Goal: Transaction & Acquisition: Purchase product/service

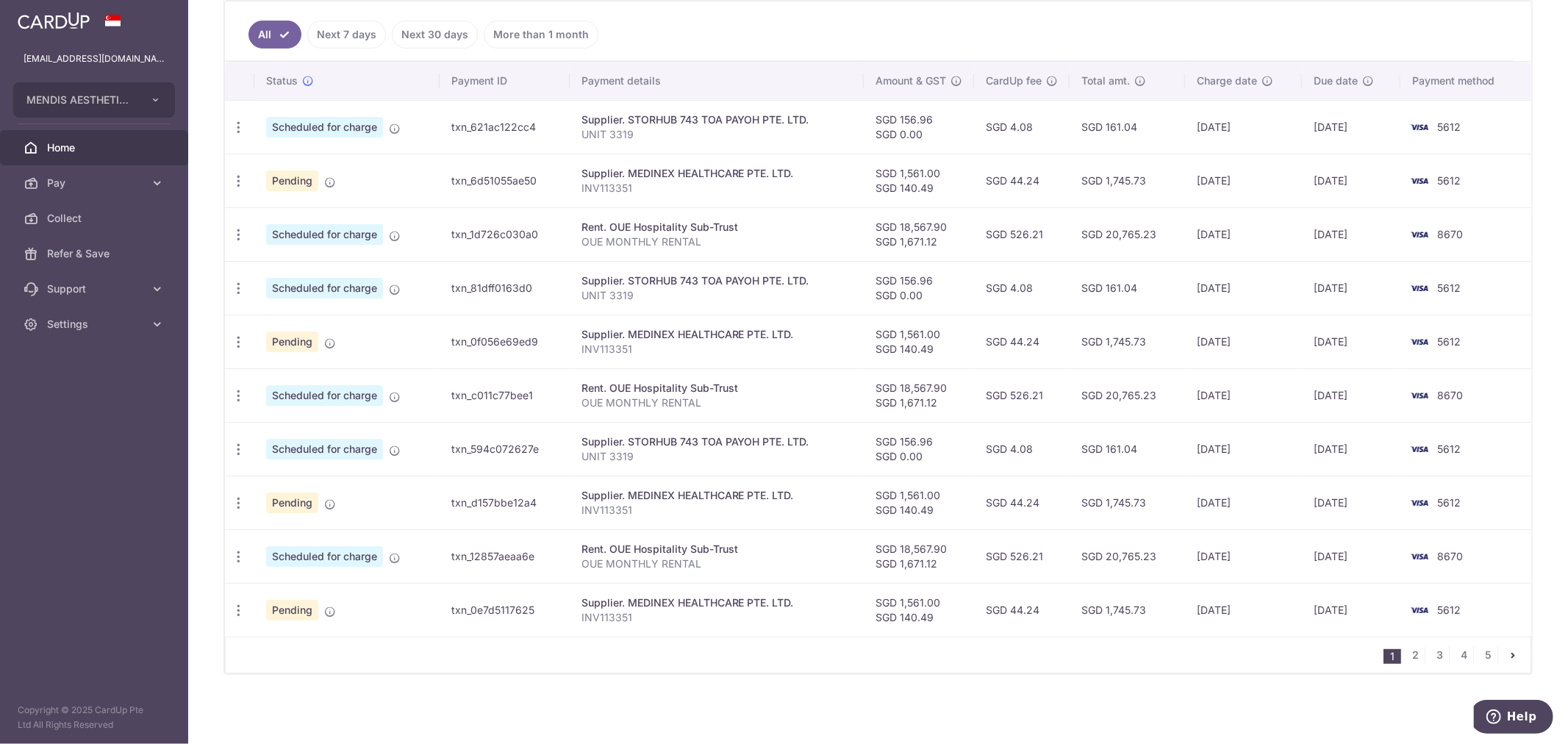
scroll to position [149, 0]
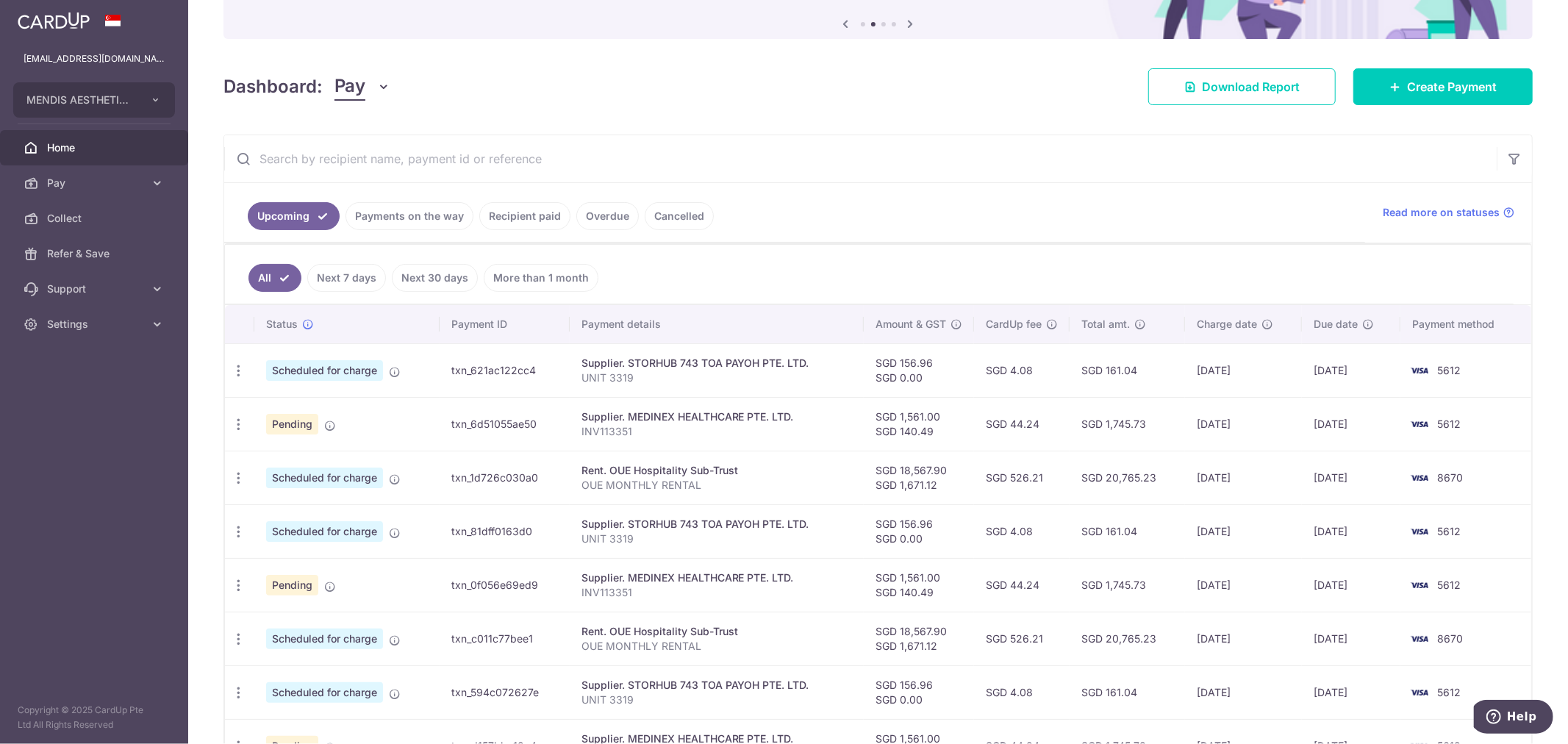
drag, startPoint x: 394, startPoint y: 231, endPoint x: 405, endPoint y: 226, distance: 12.1
click at [402, 228] on ul "Upcoming Payments on the way Recipient paid Overdue Cancelled" at bounding box center [795, 212] width 1141 height 59
click at [405, 226] on link "Payments on the way" at bounding box center [409, 216] width 128 height 28
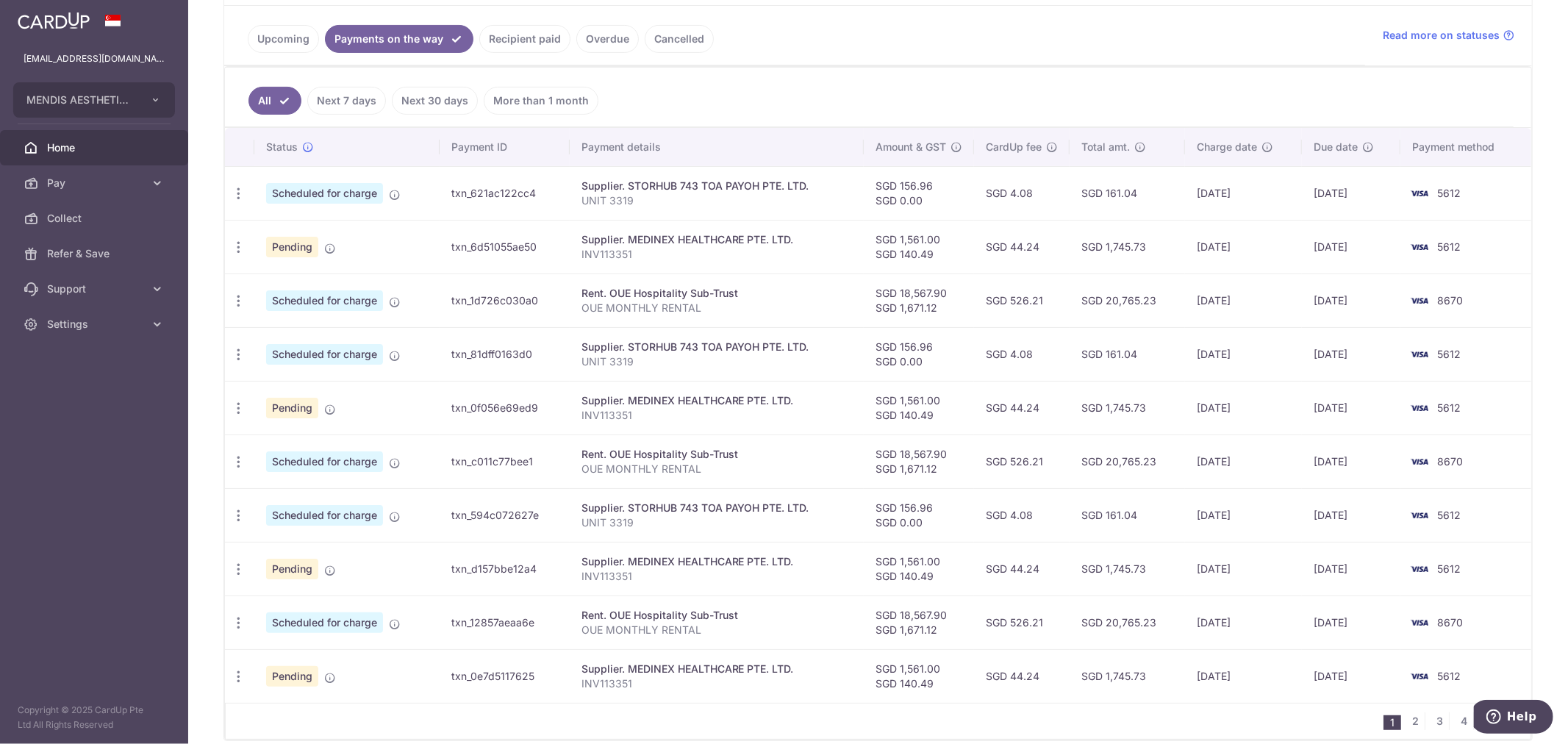
scroll to position [163, 0]
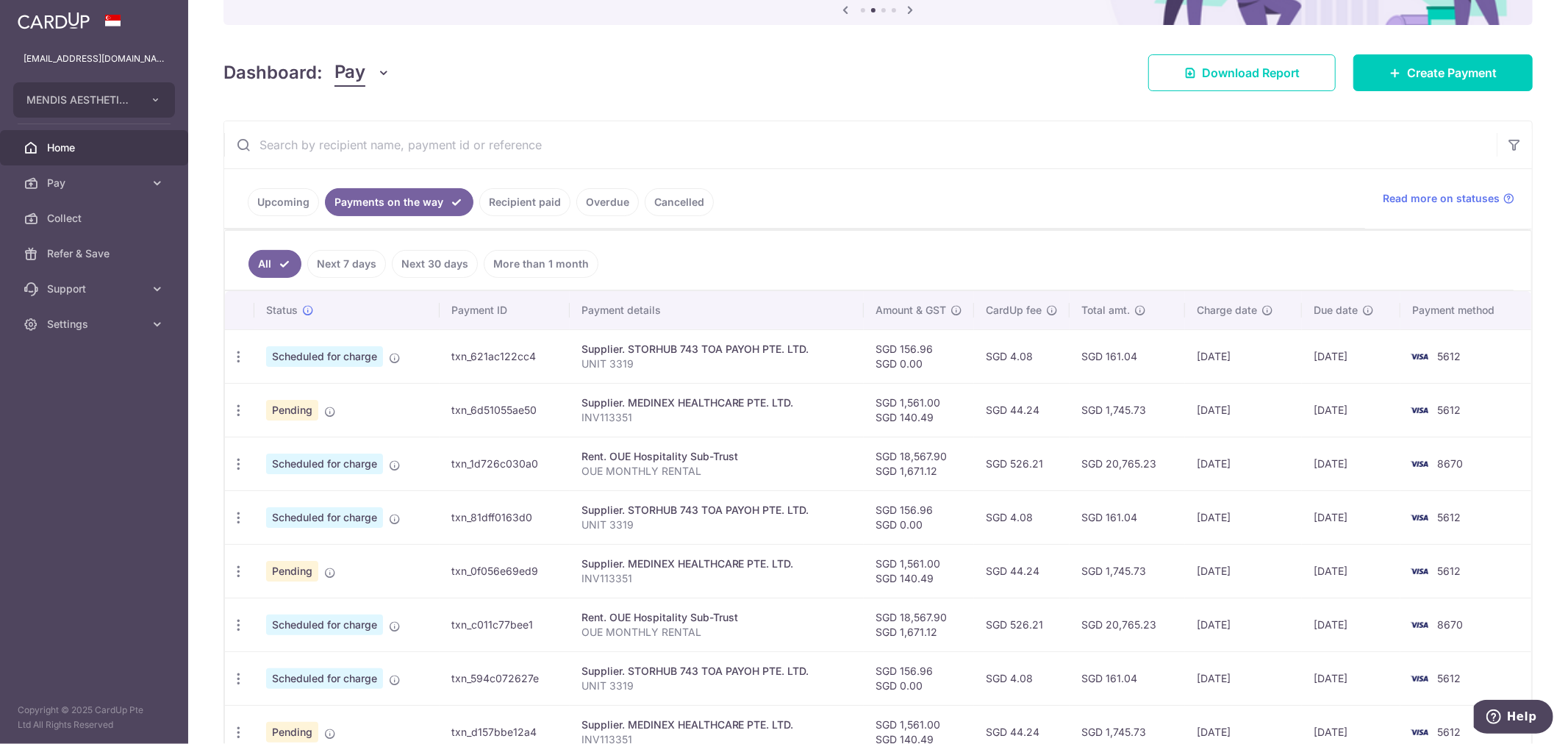
click at [402, 201] on link "Payments on the way" at bounding box center [398, 202] width 148 height 28
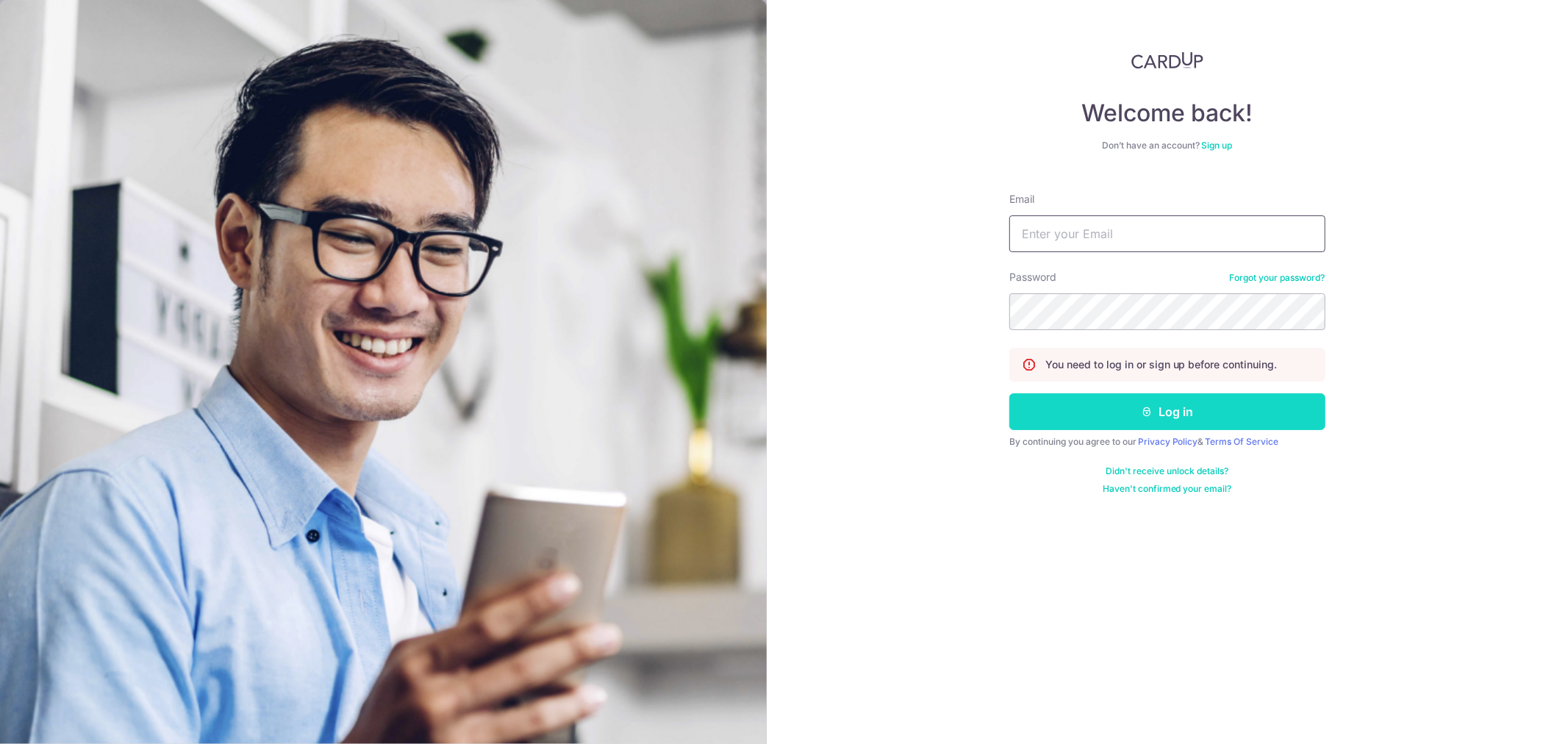
type input "[EMAIL_ADDRESS][DOMAIN_NAME]"
click at [1226, 413] on button "Log in" at bounding box center [1167, 411] width 316 height 36
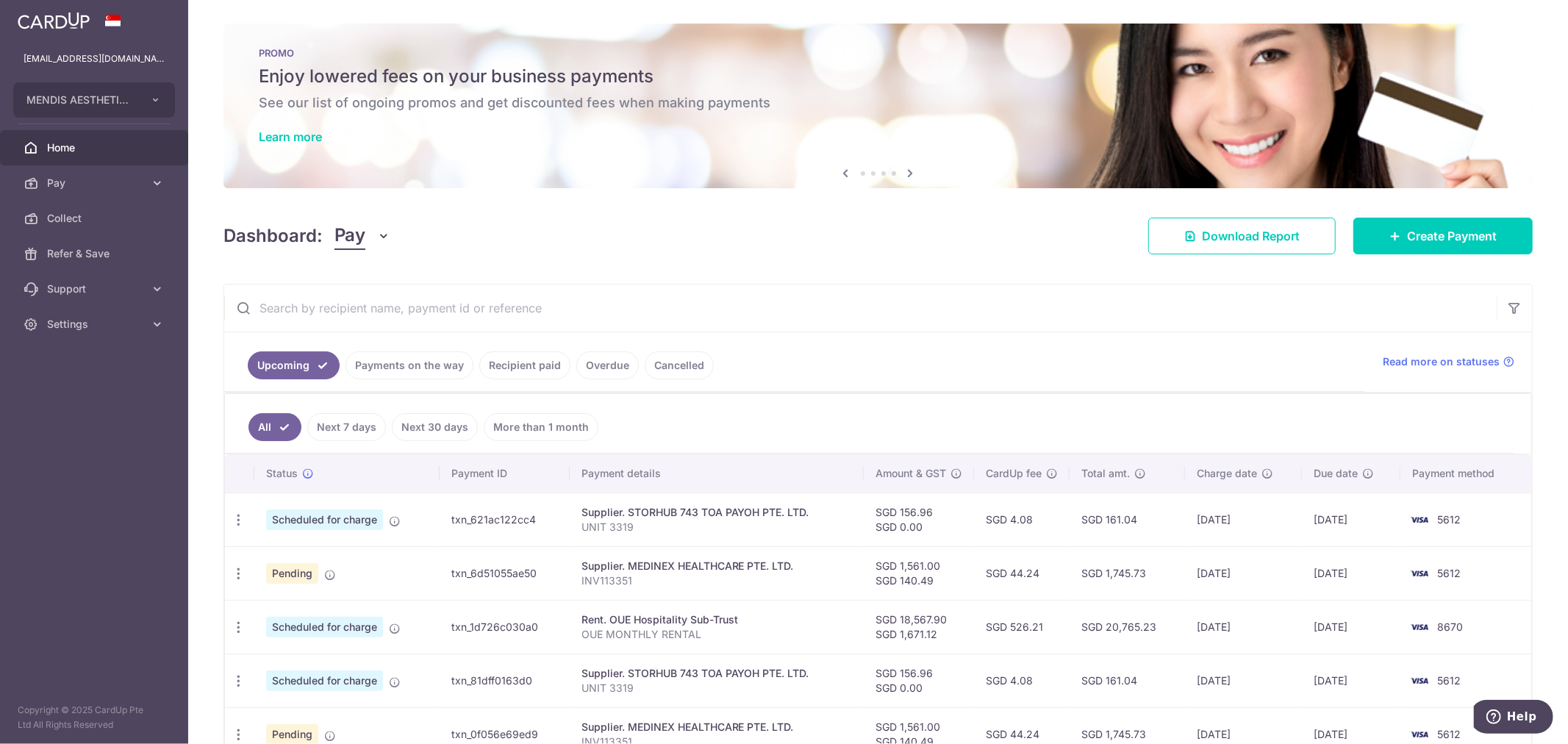
click at [425, 362] on link "Payments on the way" at bounding box center [409, 365] width 128 height 28
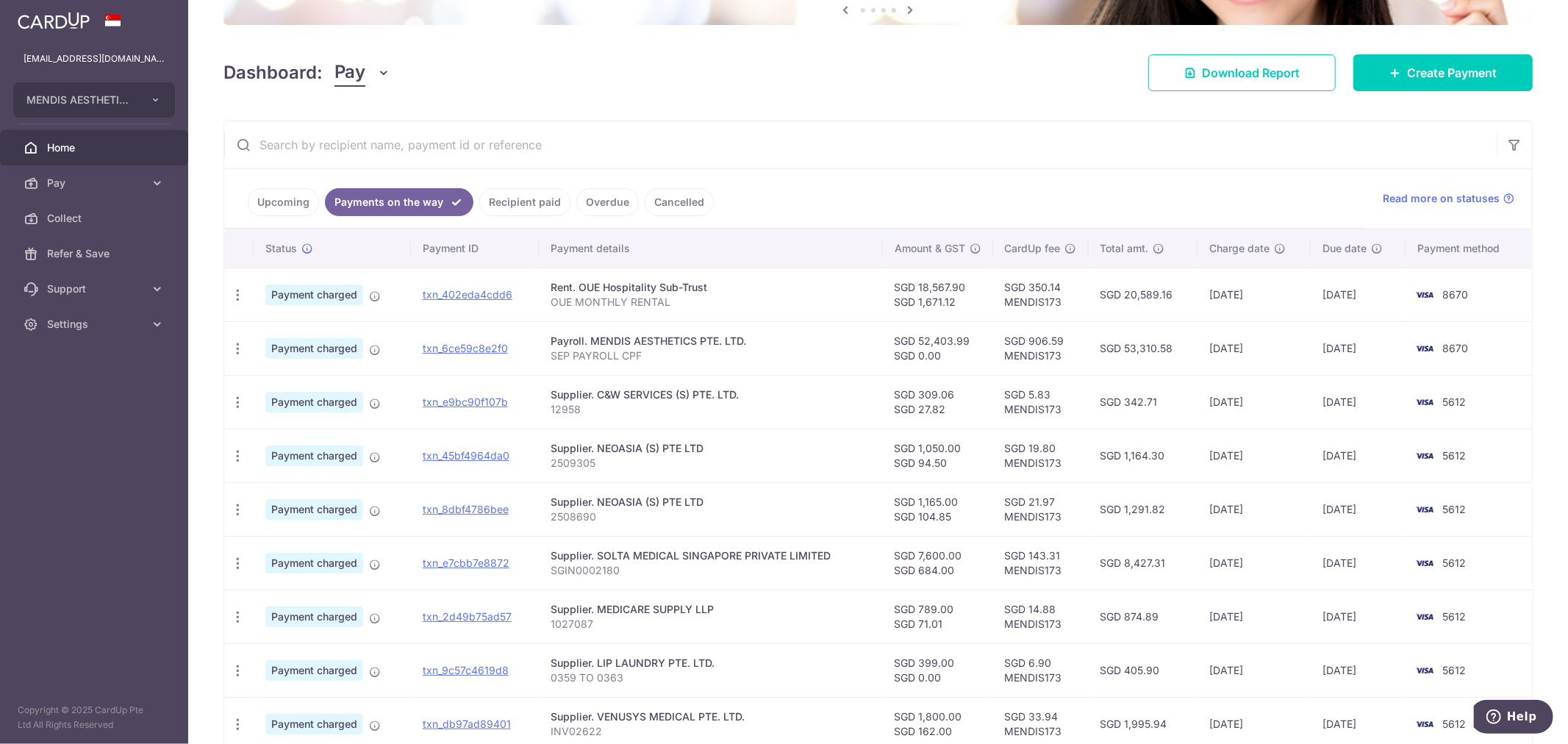
scroll to position [327, 0]
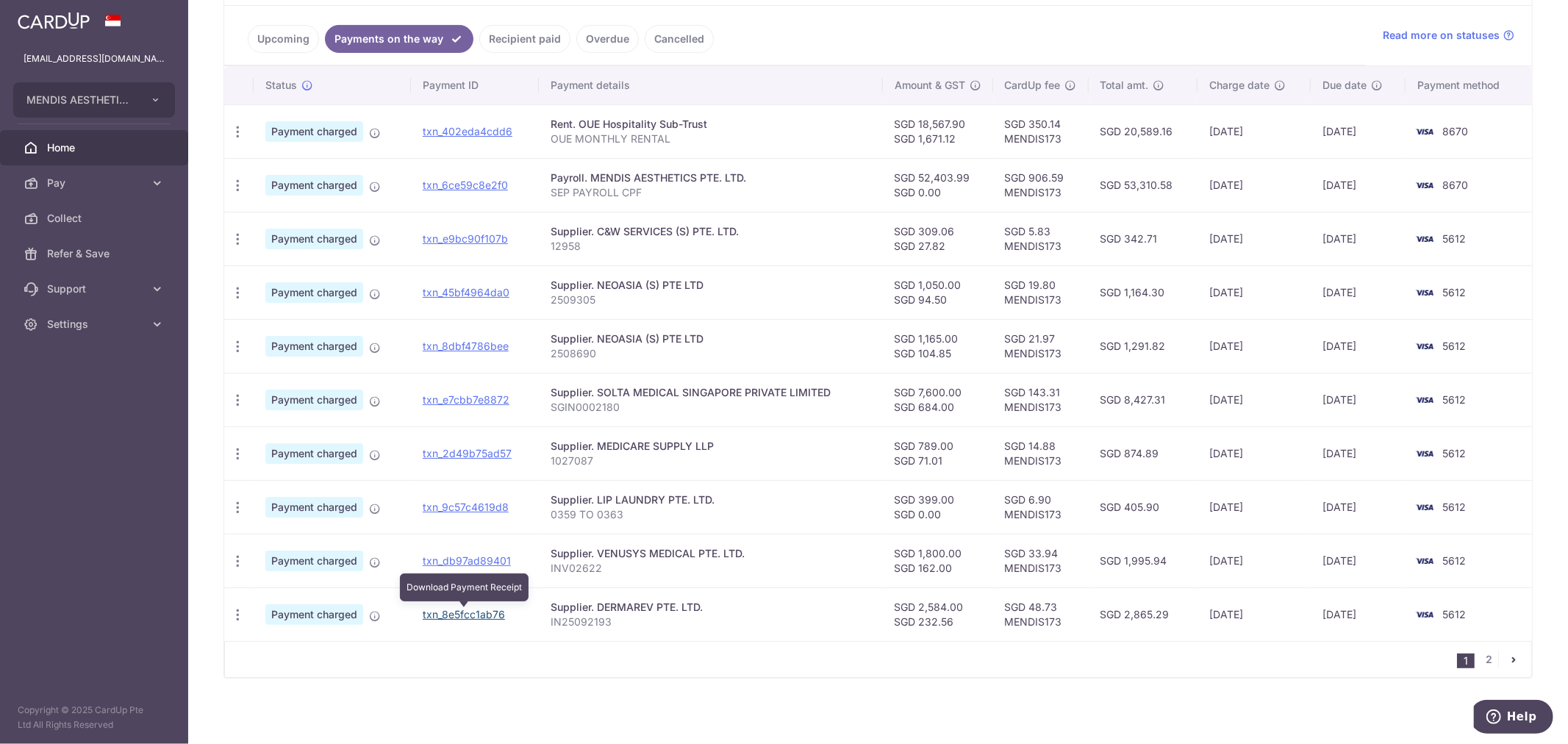
click at [478, 615] on link "txn_8e5fcc1ab76" at bounding box center [463, 614] width 83 height 12
drag, startPoint x: 453, startPoint y: 563, endPoint x: 855, endPoint y: 63, distance: 641.6
click at [453, 563] on link "txn_db97ad89401" at bounding box center [466, 561] width 88 height 12
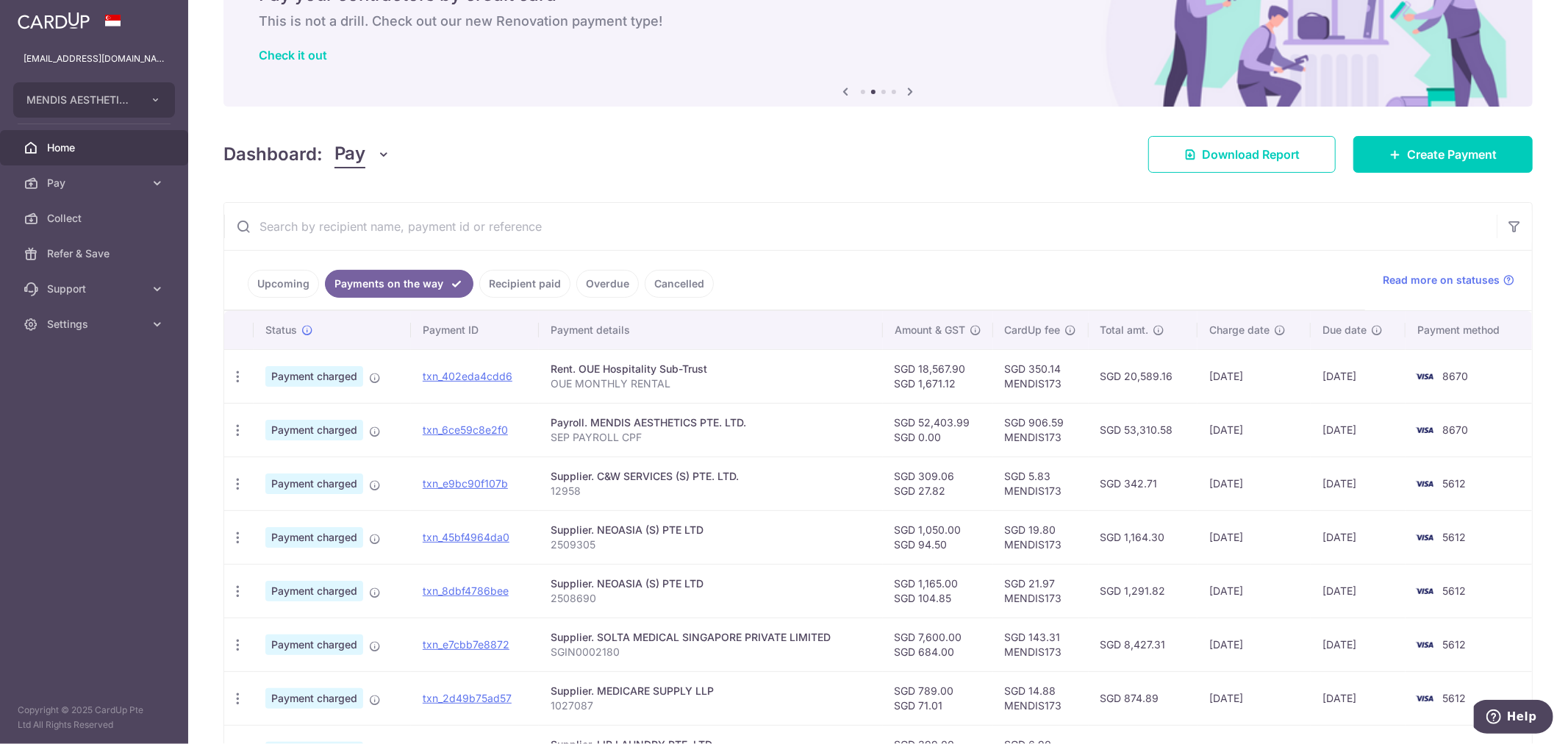
click at [512, 285] on link "Recipient paid" at bounding box center [524, 283] width 91 height 28
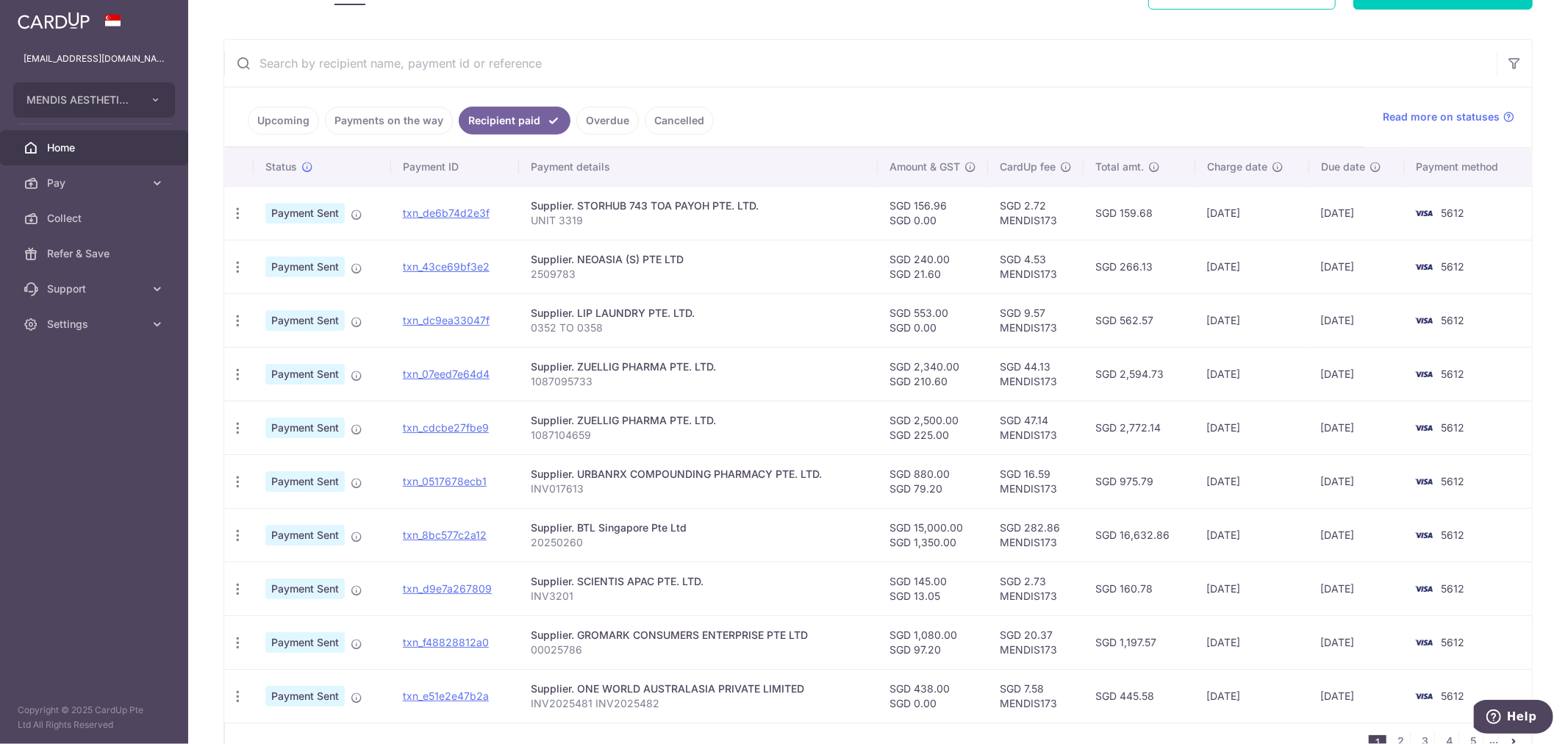
scroll to position [327, 0]
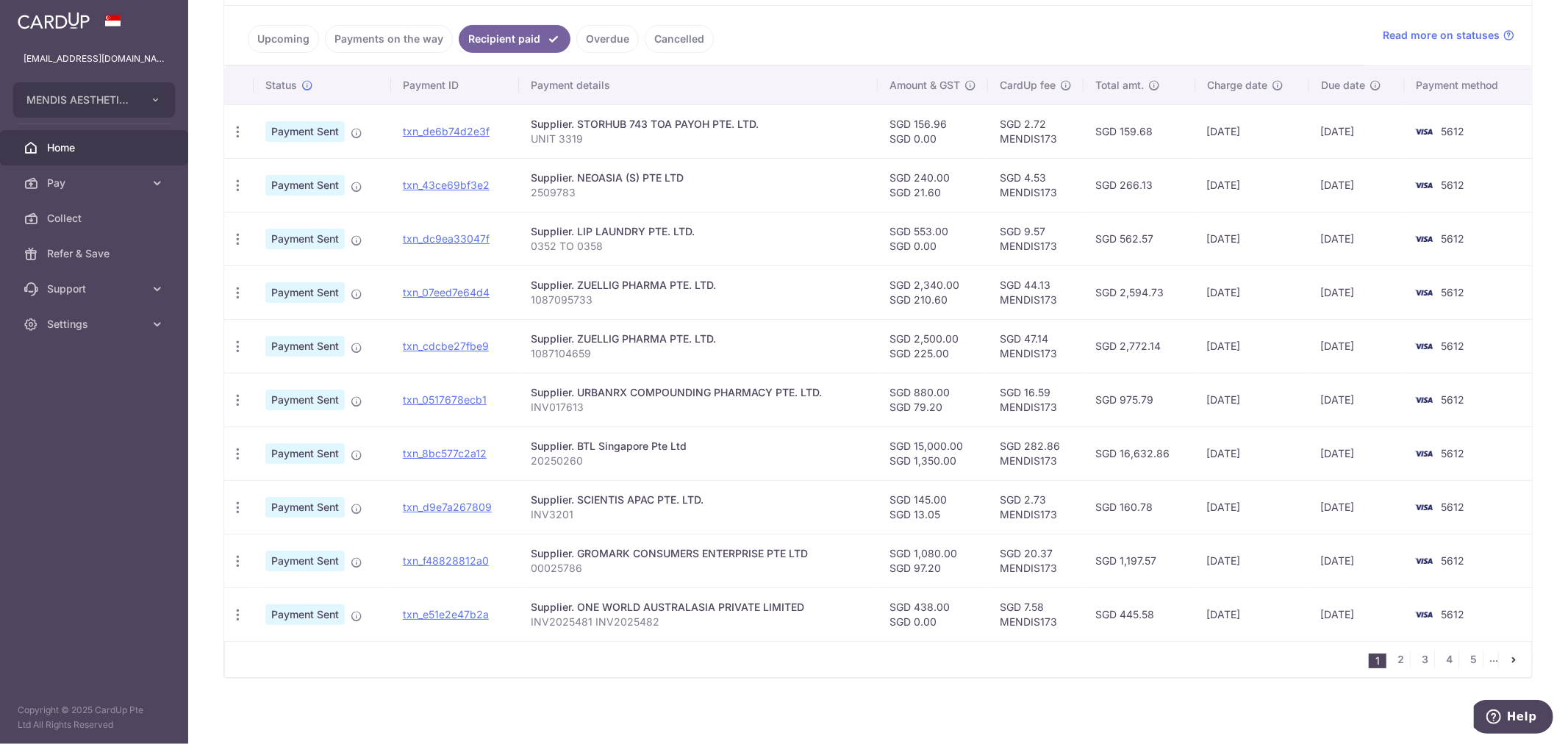
click at [299, 42] on link "Upcoming" at bounding box center [283, 38] width 71 height 28
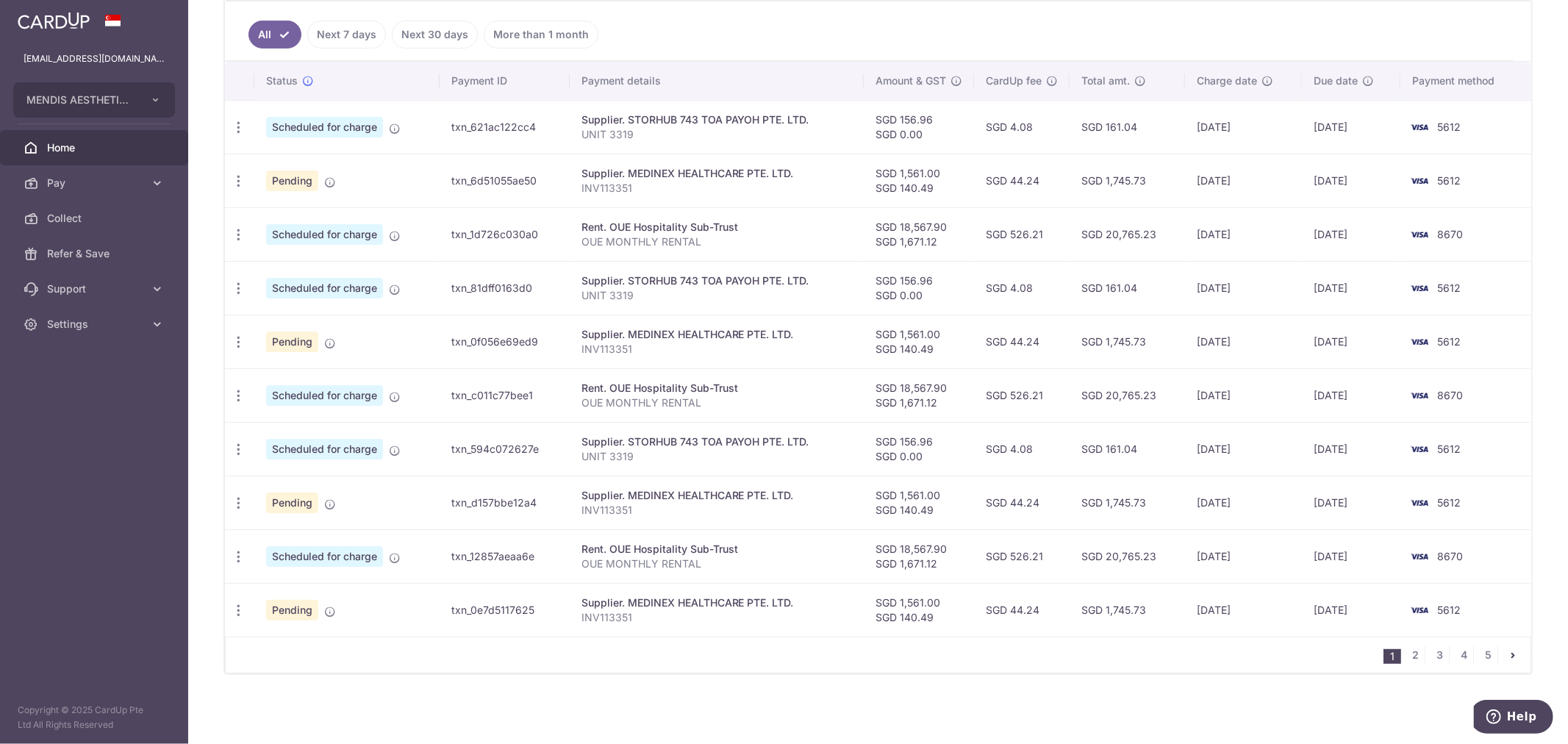
scroll to position [67, 0]
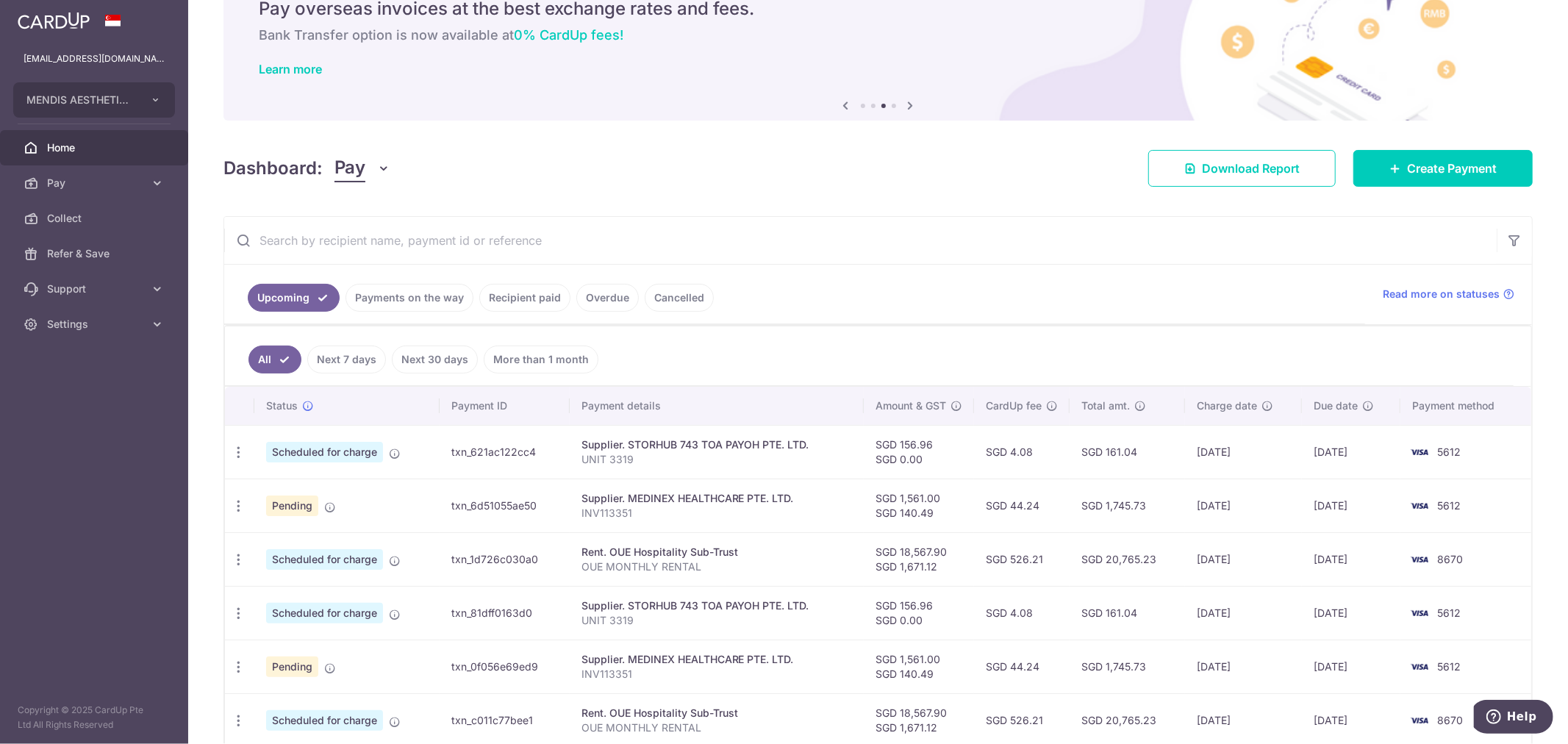
click at [400, 292] on link "Payments on the way" at bounding box center [409, 297] width 128 height 28
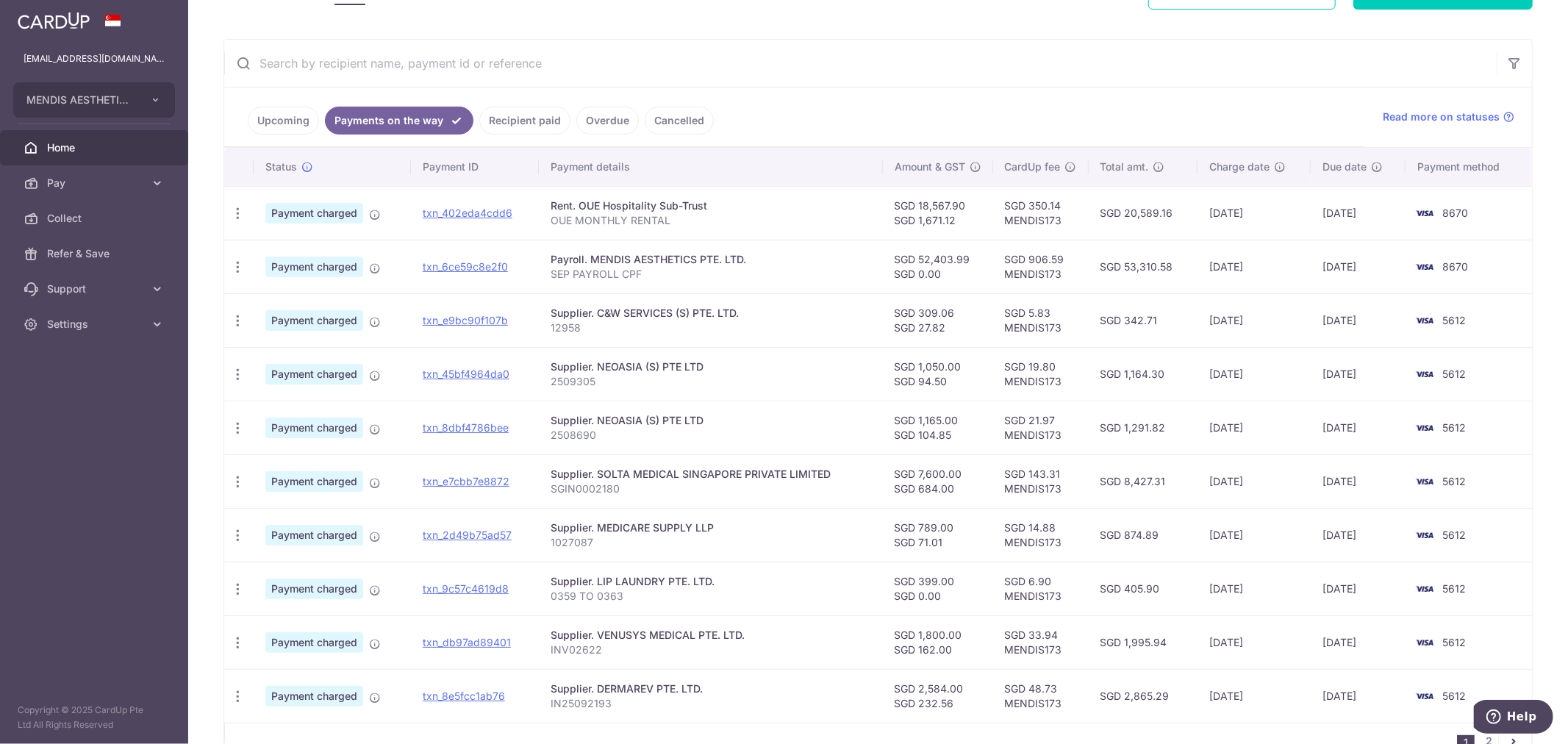
scroll to position [332, 0]
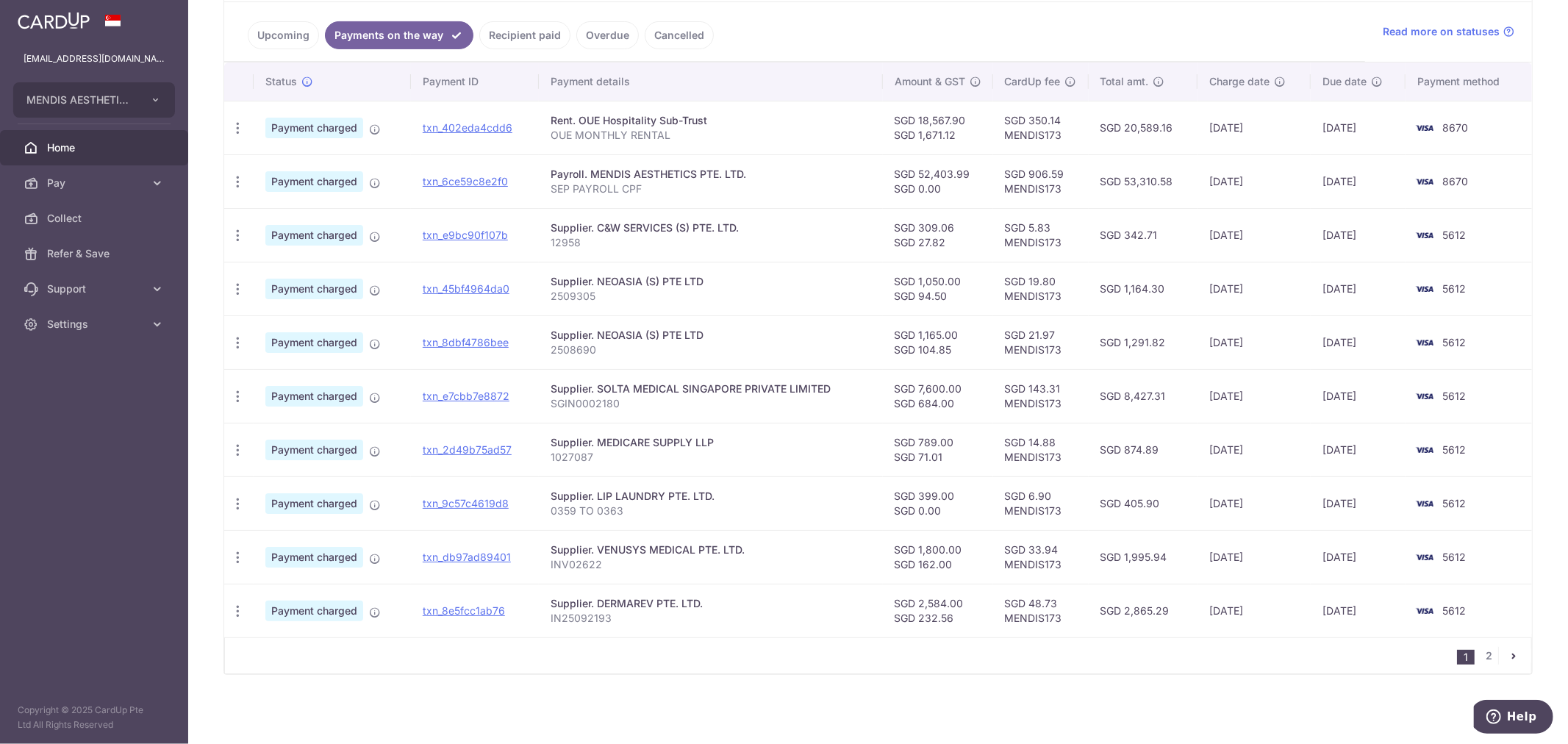
click at [1508, 658] on icon "pager" at bounding box center [1513, 655] width 12 height 12
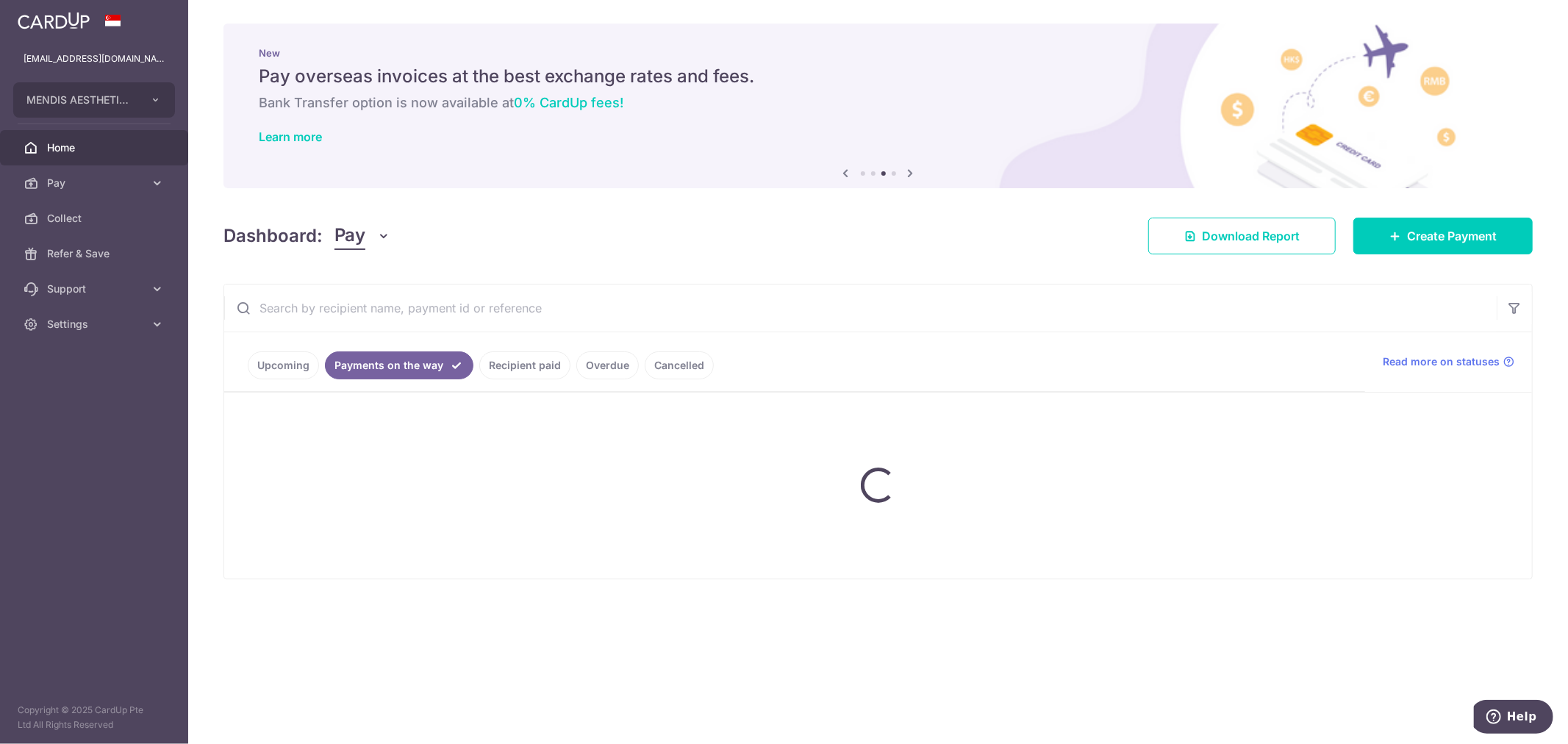
scroll to position [0, 0]
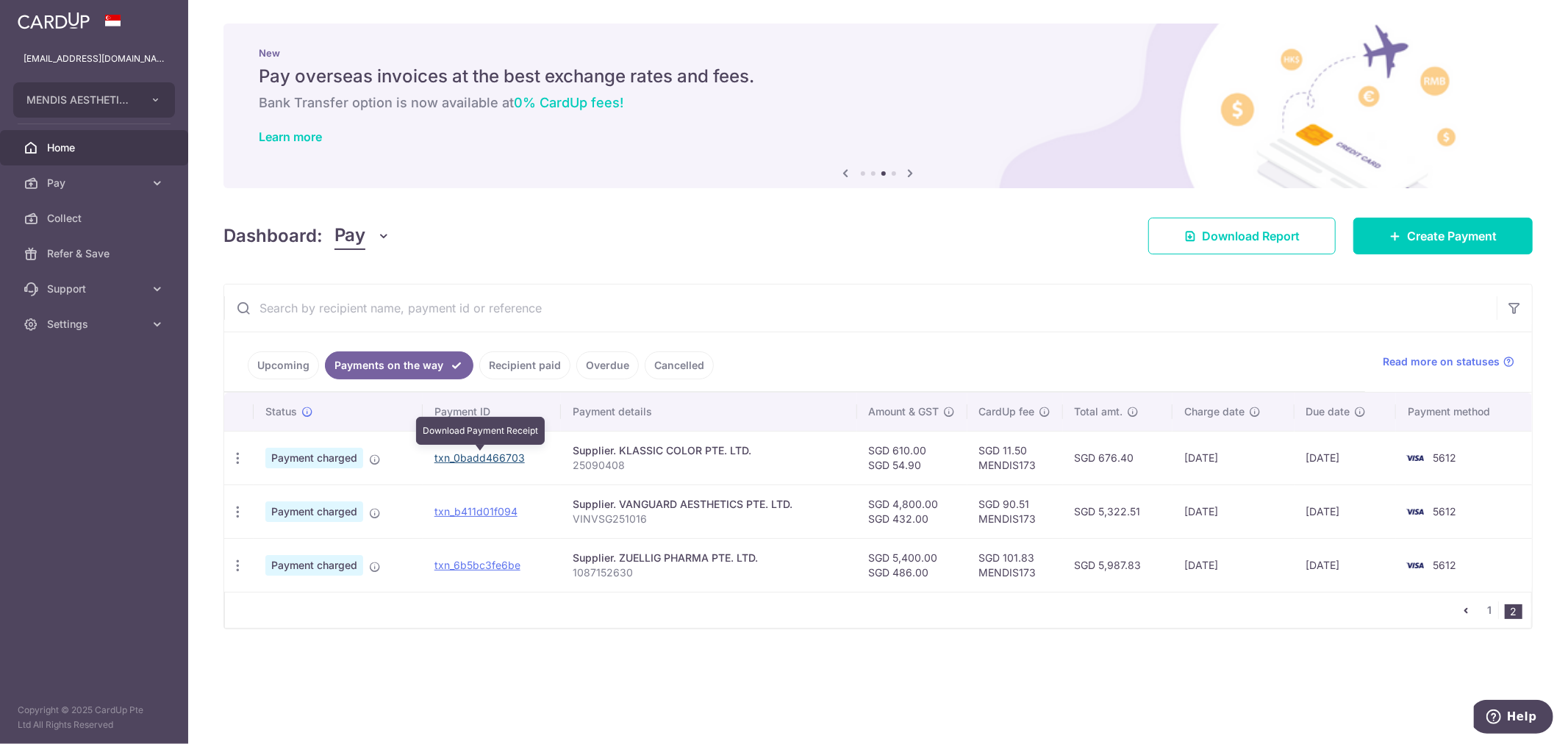
click at [500, 458] on link "txn_0badd466703" at bounding box center [480, 458] width 91 height 12
click at [981, 249] on div "Dashboard: Pay Pay Collect Download Report Create Payment" at bounding box center [878, 233] width 1309 height 43
drag, startPoint x: 491, startPoint y: 511, endPoint x: 857, endPoint y: 65, distance: 577.0
click at [491, 511] on link "txn_b411d01f094" at bounding box center [477, 511] width 83 height 12
click at [942, 229] on div "Dashboard: Pay Pay Collect Download Report Create Payment" at bounding box center [878, 233] width 1309 height 43
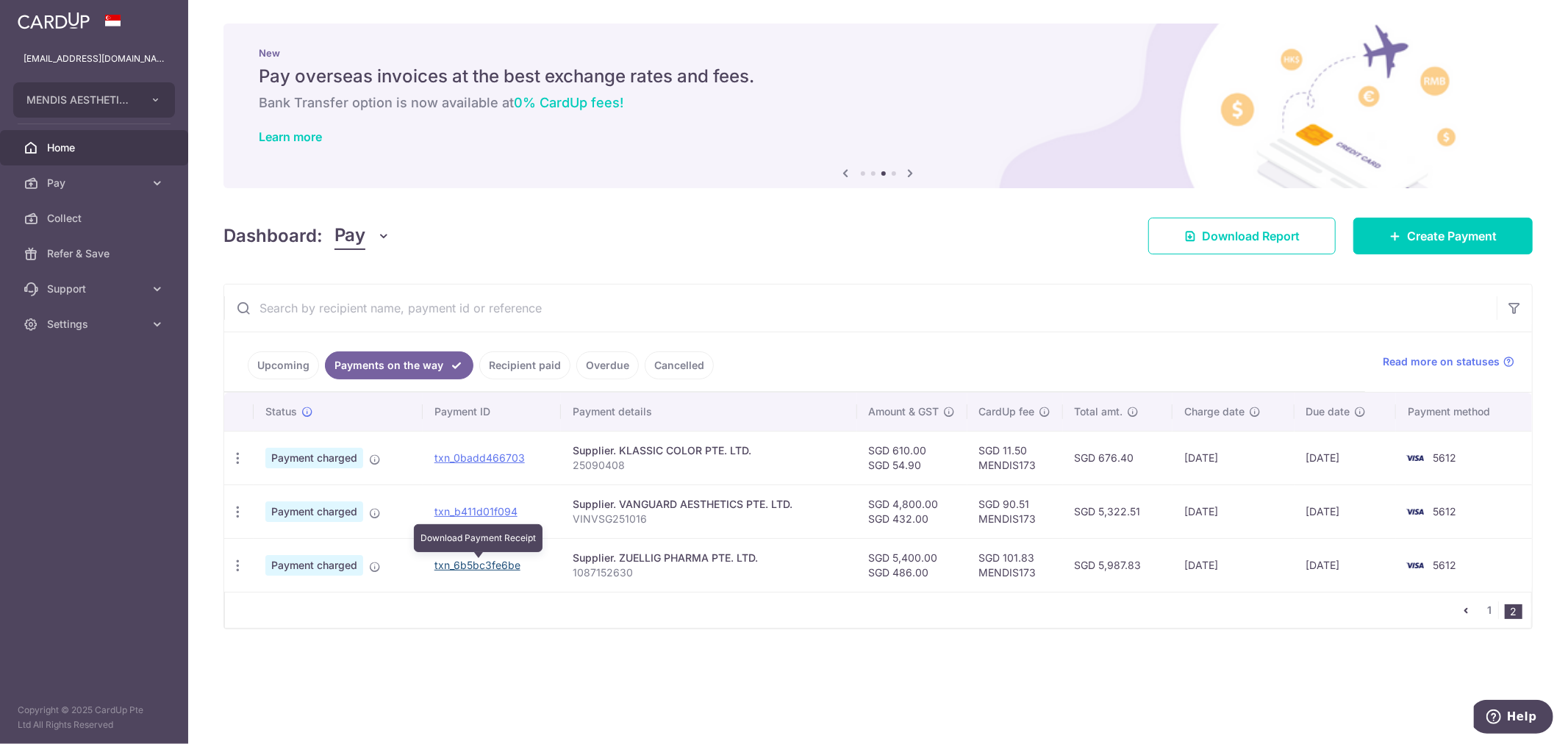
drag, startPoint x: 466, startPoint y: 564, endPoint x: 855, endPoint y: 64, distance: 633.5
click at [466, 564] on link "txn_6b5bc3fe6be" at bounding box center [477, 566] width 86 height 12
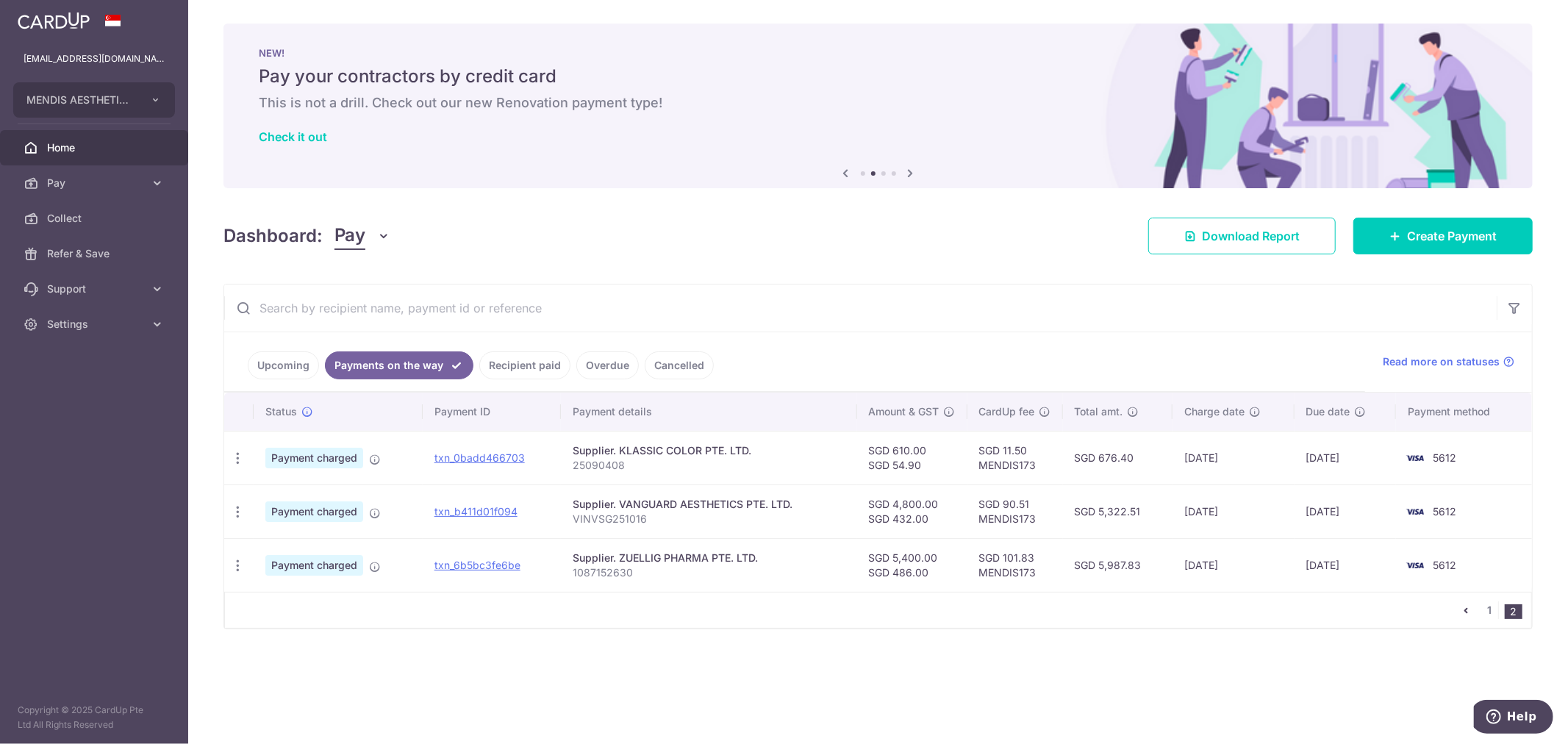
drag, startPoint x: 71, startPoint y: 182, endPoint x: 226, endPoint y: 186, distance: 155.1
click at [71, 182] on span "Pay" at bounding box center [95, 183] width 97 height 15
click at [70, 217] on span "Payments" at bounding box center [95, 218] width 97 height 15
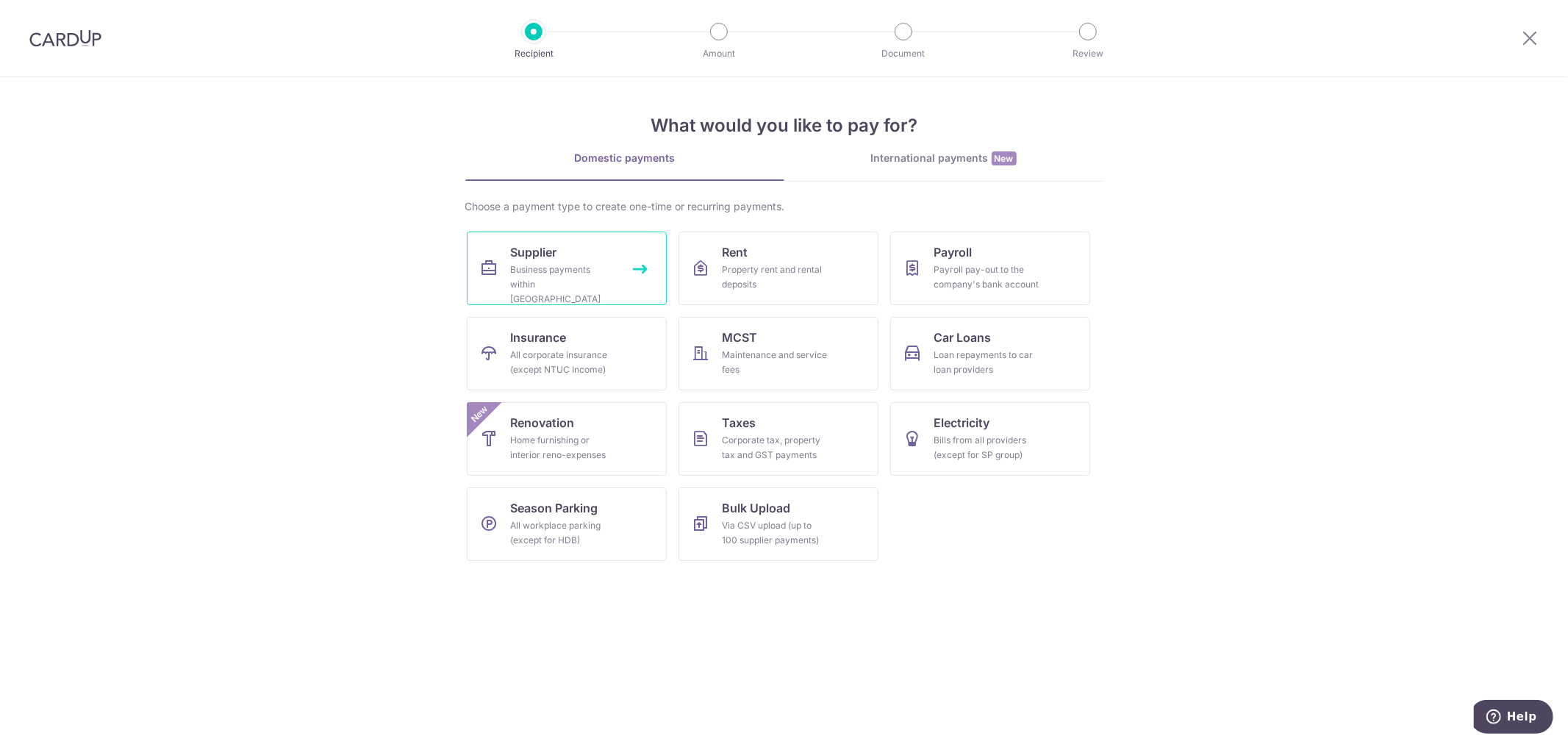
click at [596, 280] on div "Business payments within Singapore" at bounding box center [563, 285] width 106 height 44
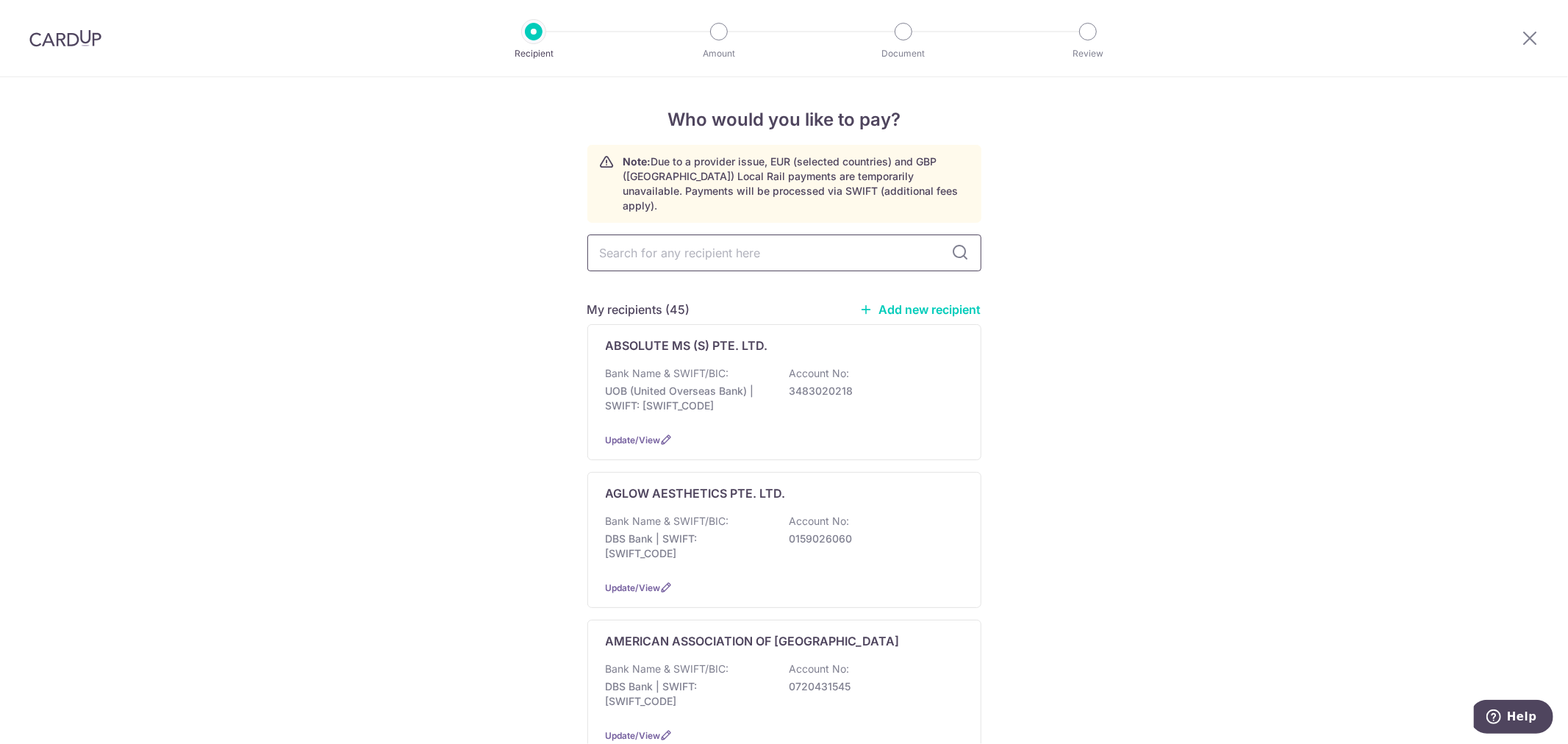
click at [723, 234] on input "text" at bounding box center [784, 252] width 394 height 36
type input "medinex"
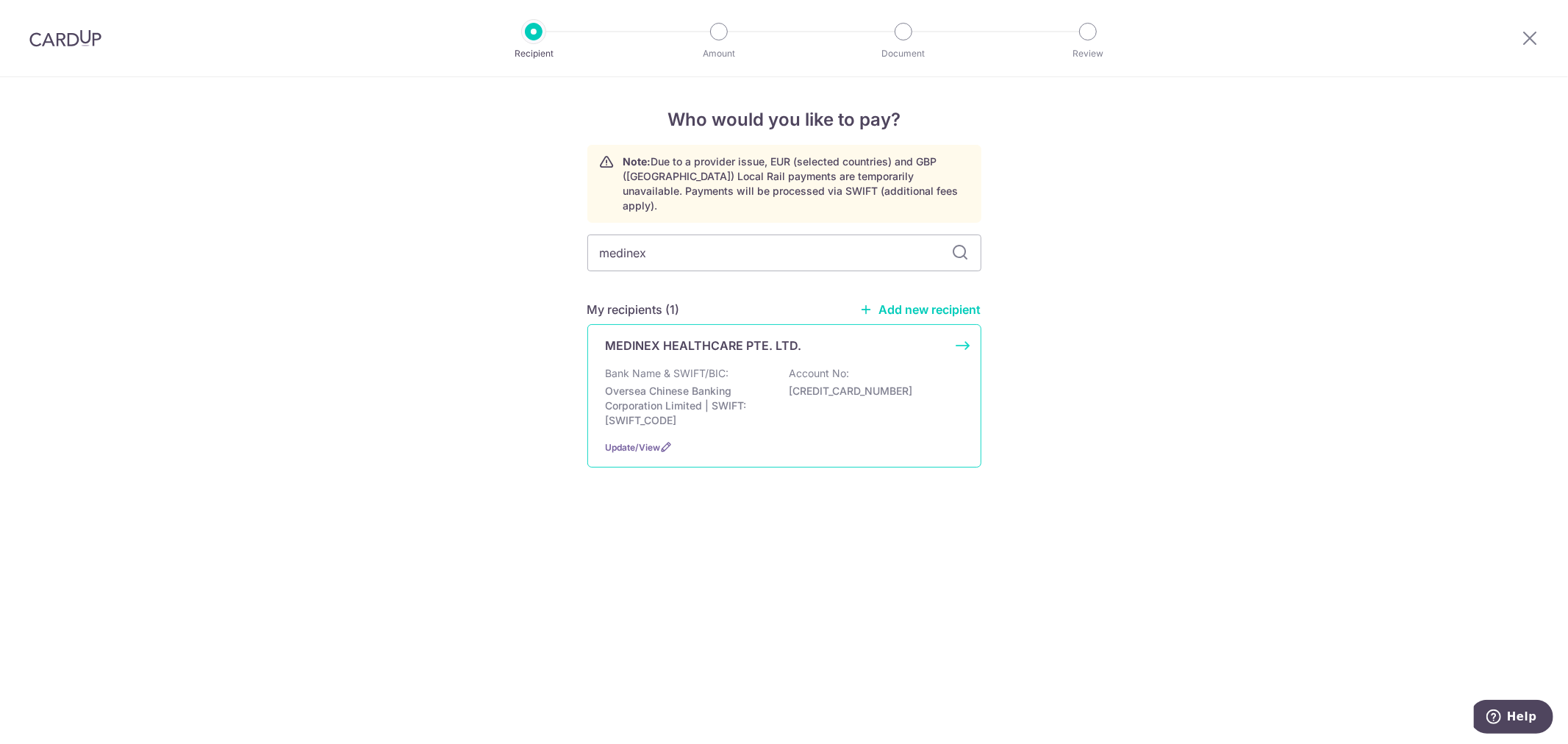
click at [820, 336] on div "MEDINEX HEALTHCARE PTE. LTD." at bounding box center [776, 345] width 340 height 18
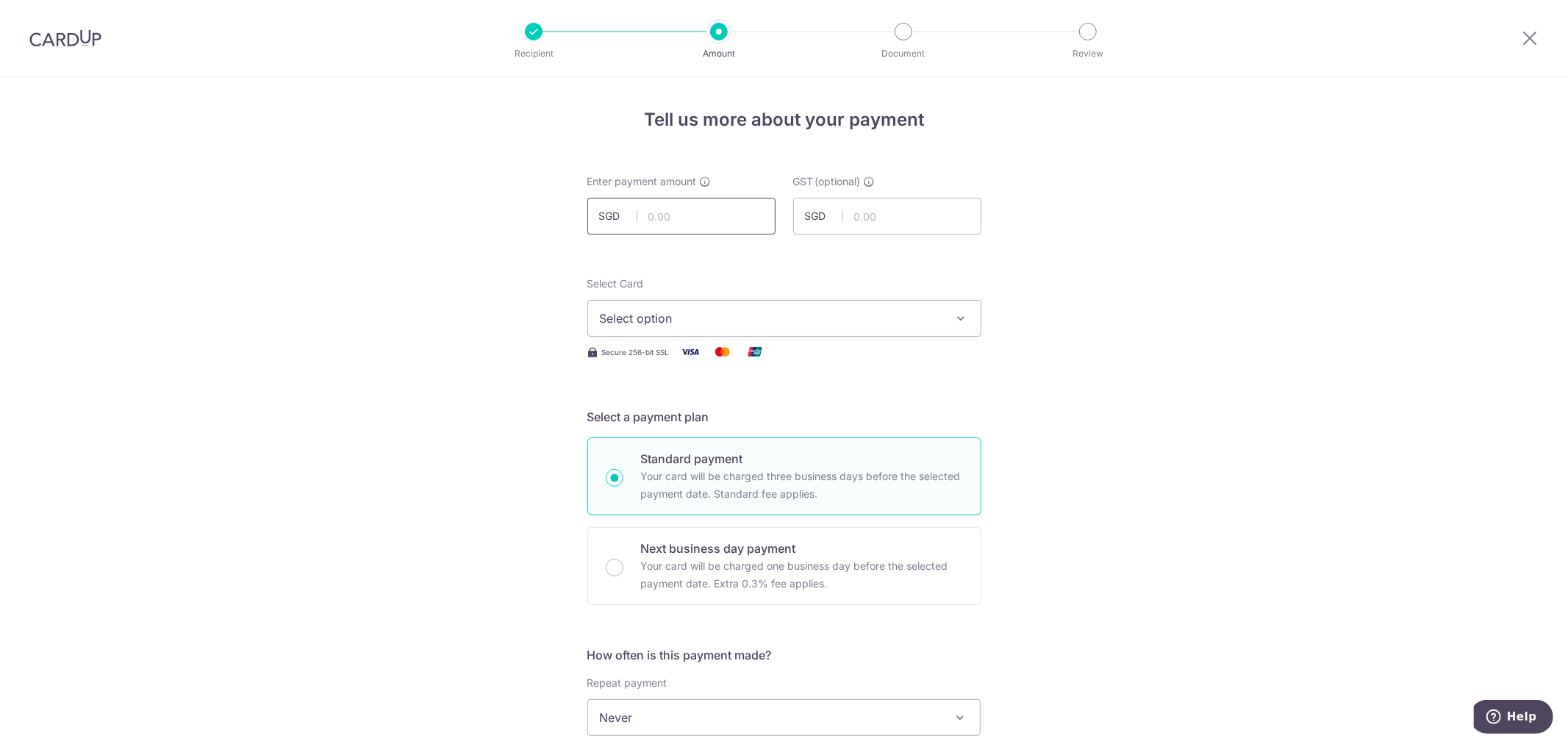
click at [741, 210] on input "text" at bounding box center [682, 216] width 188 height 36
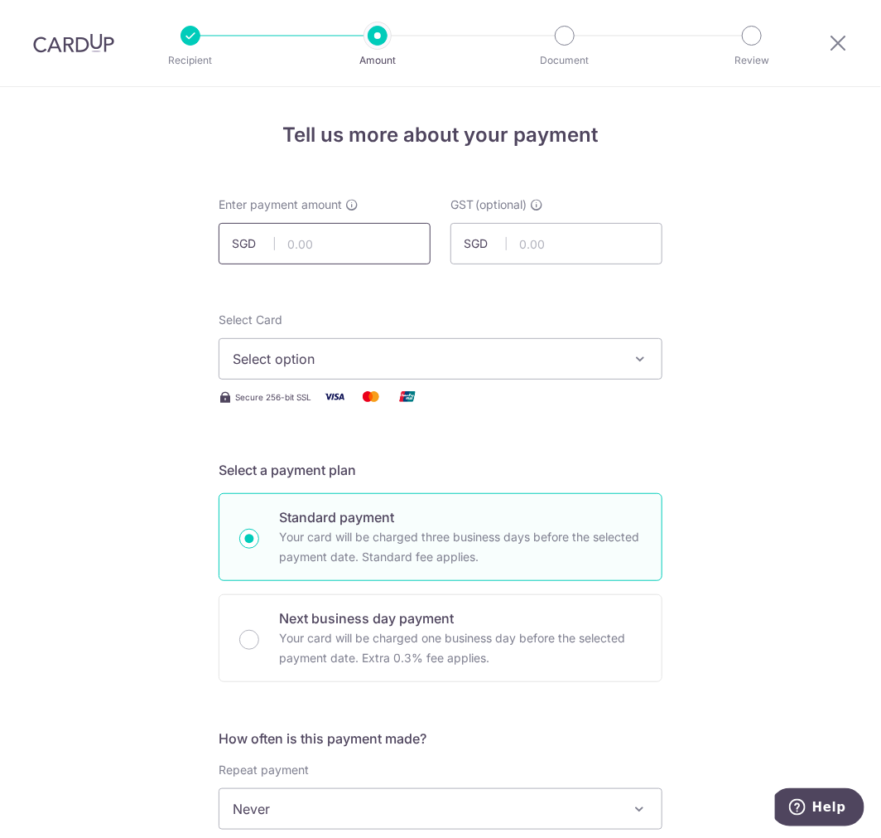
click at [355, 249] on input "text" at bounding box center [325, 243] width 212 height 41
click at [310, 255] on input "text" at bounding box center [325, 243] width 212 height 41
paste input "1,561.00"
type input "1,561.00"
click at [539, 244] on input "text" at bounding box center [557, 243] width 212 height 41
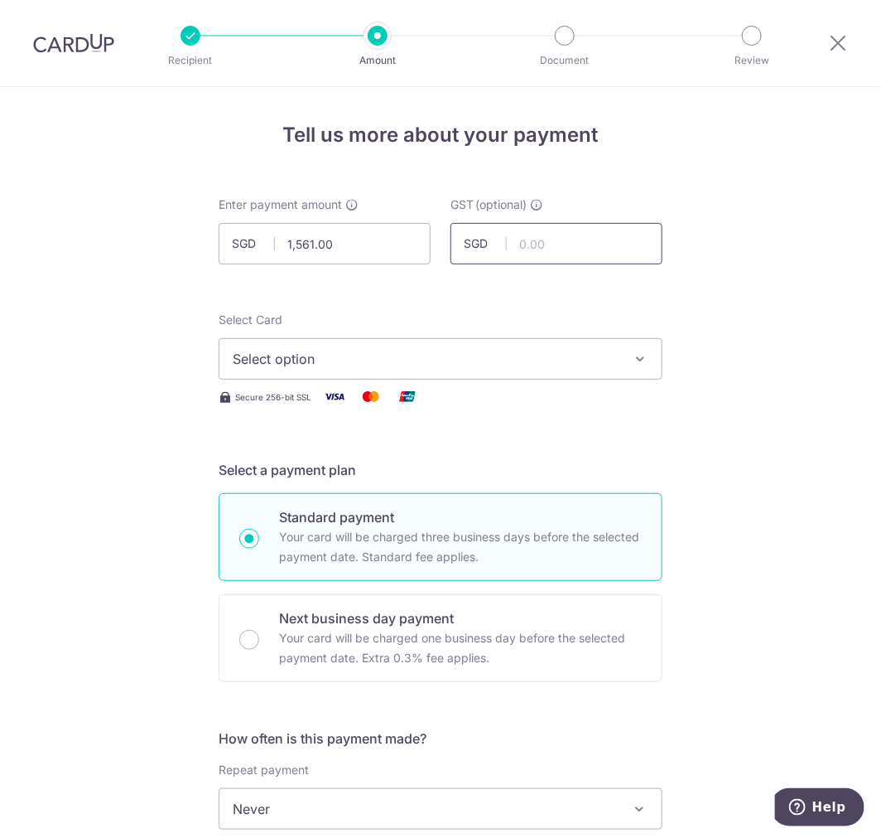
click at [566, 243] on input "text" at bounding box center [557, 243] width 212 height 41
paste input "140.49"
type input "140.49"
click at [392, 359] on span "Select option" at bounding box center [426, 359] width 386 height 20
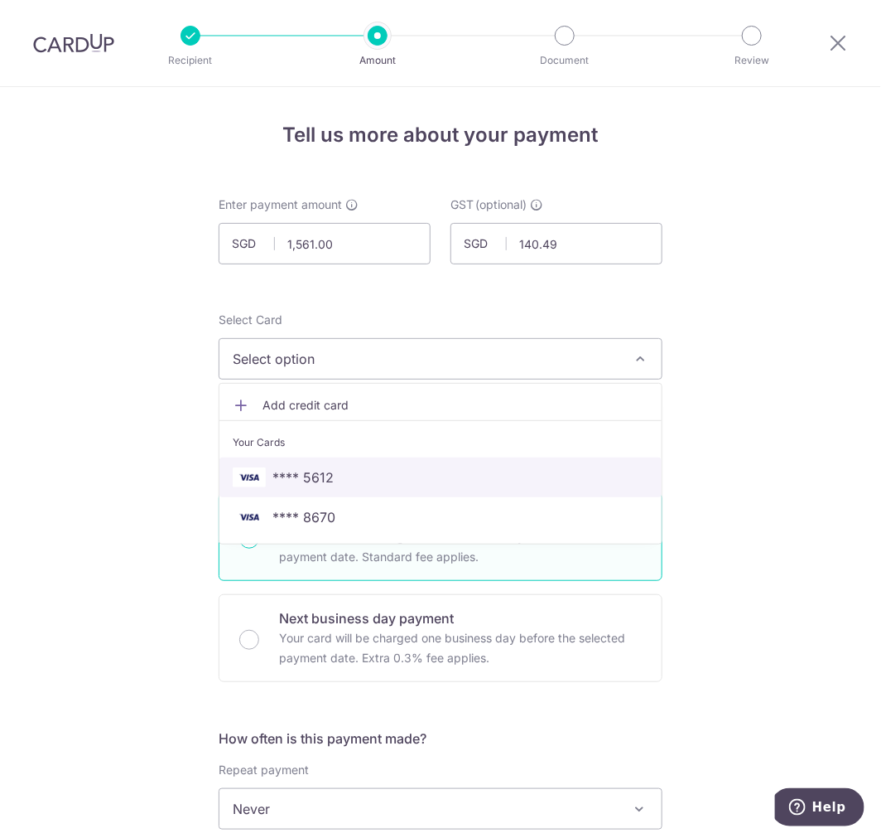
click at [389, 481] on span "**** 5612" at bounding box center [441, 477] width 416 height 20
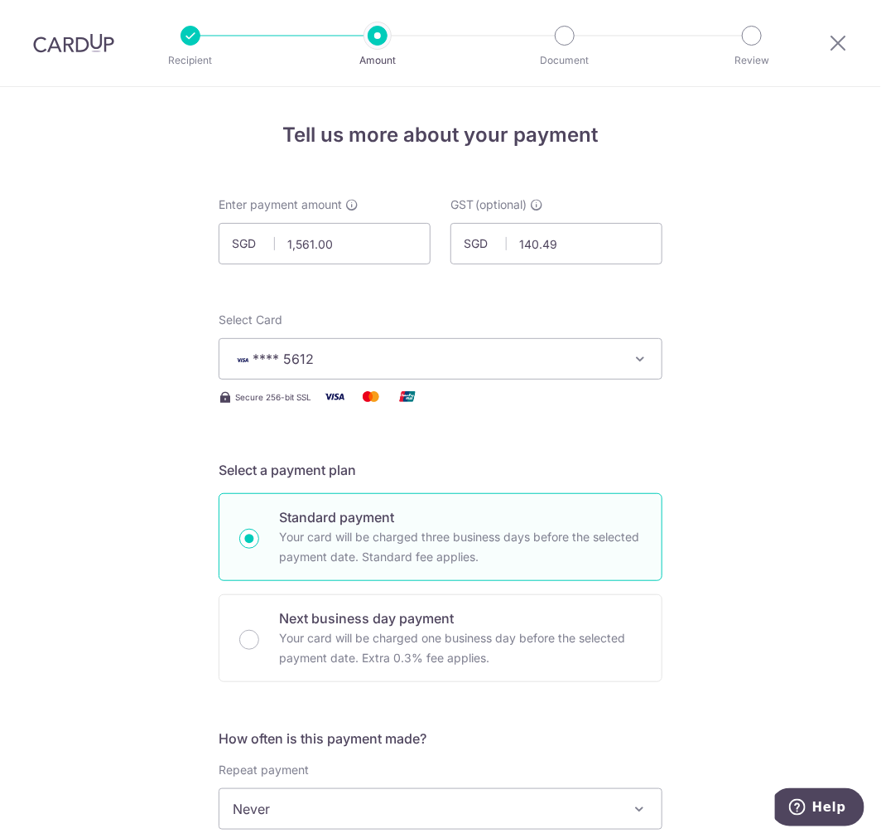
scroll to position [460, 0]
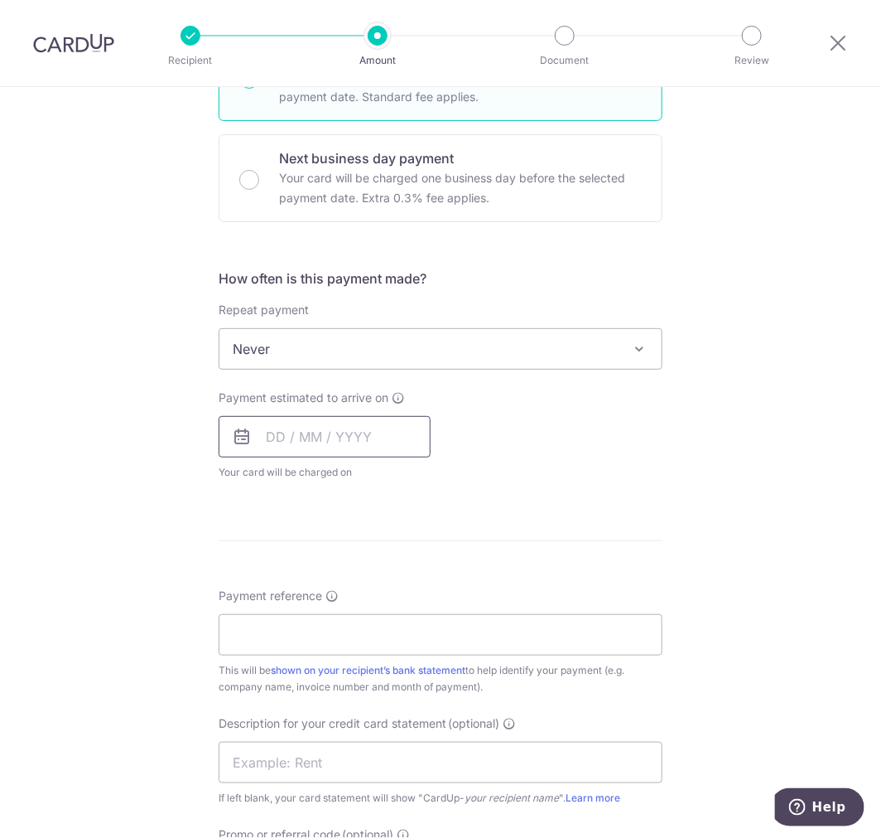
click at [340, 437] on input "text" at bounding box center [325, 436] width 212 height 41
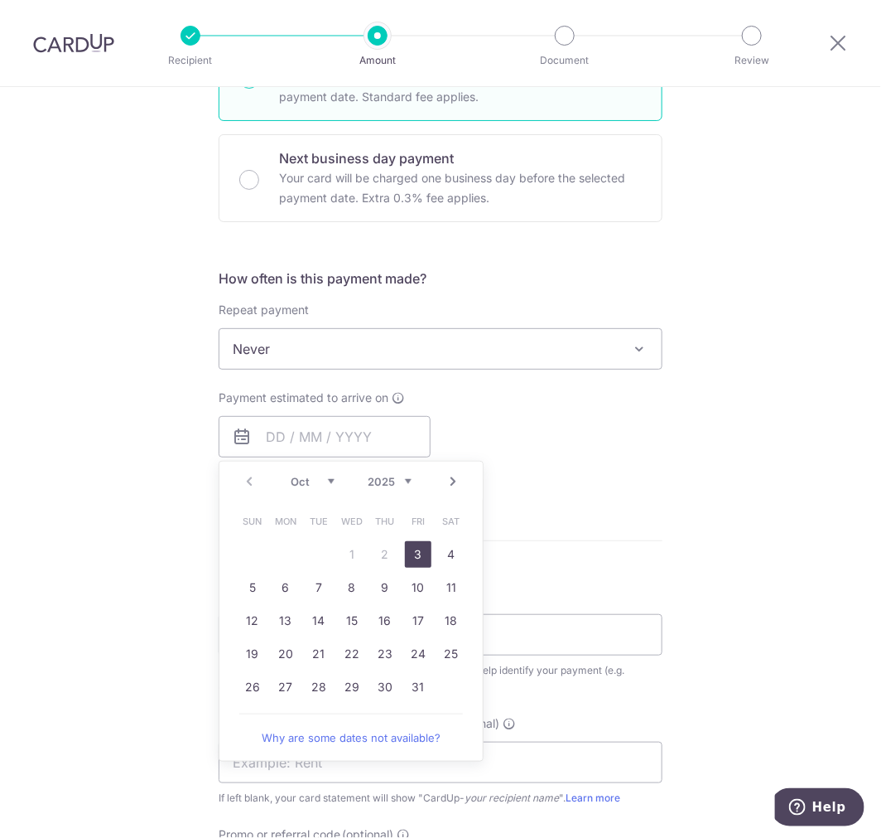
click at [408, 558] on link "3" at bounding box center [418, 554] width 27 height 27
type input "[DATE]"
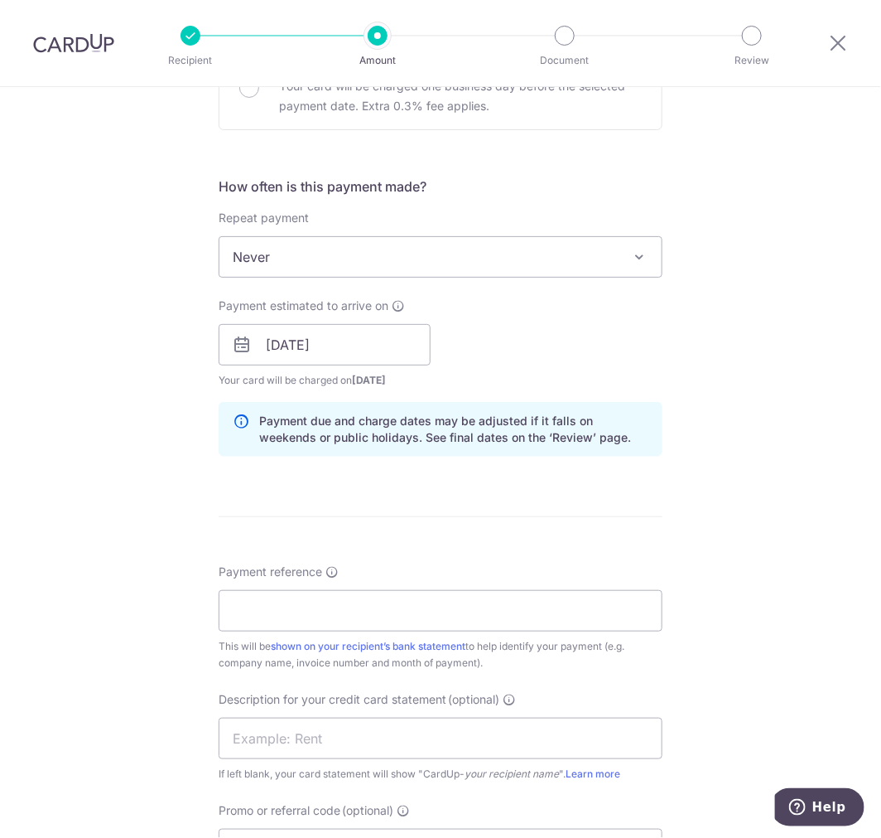
scroll to position [736, 0]
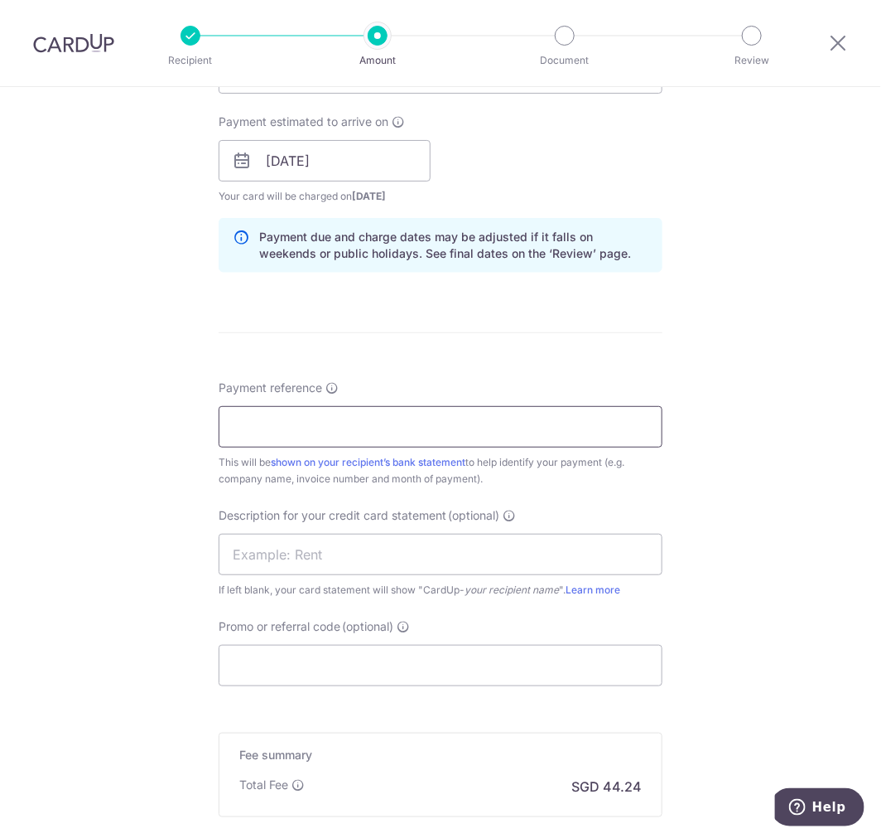
click at [336, 421] on input "Payment reference" at bounding box center [441, 426] width 444 height 41
type input "INV113467"
click at [477, 545] on input "text" at bounding box center [441, 553] width 444 height 41
type input "ACCOUNTS"
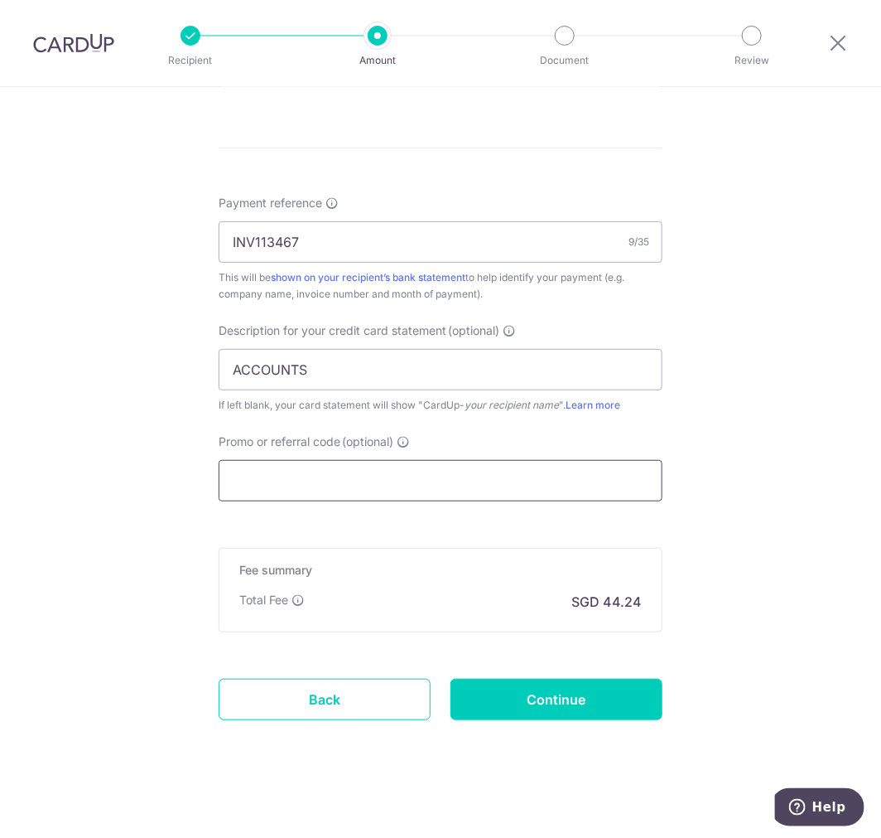
click at [344, 472] on input "Promo or referral code (optional)" at bounding box center [441, 480] width 444 height 41
click at [293, 484] on input "Promo or referral code (optional)" at bounding box center [441, 480] width 444 height 41
paste input "MENDIS173"
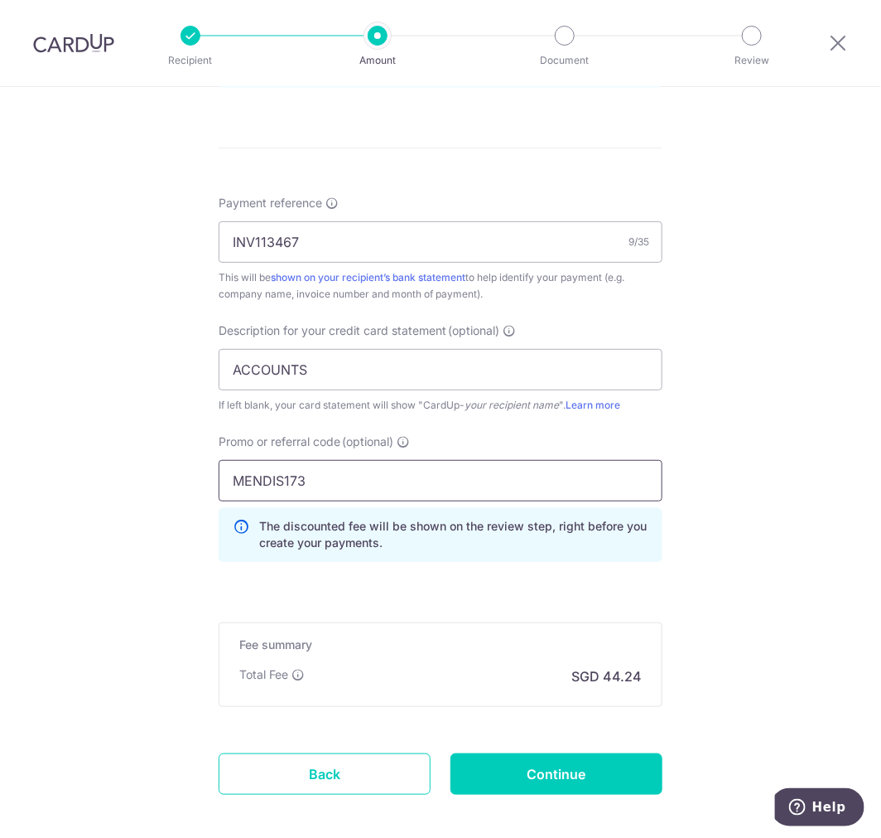
scroll to position [1002, 0]
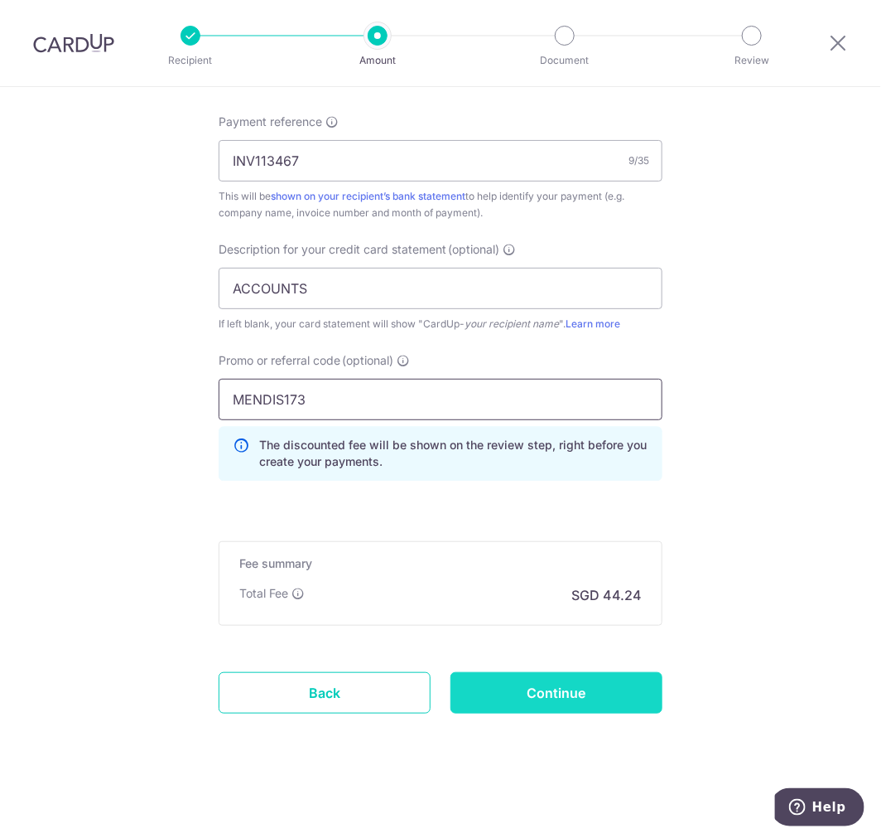
type input "MENDIS173"
click at [536, 698] on input "Continue" at bounding box center [557, 692] width 212 height 41
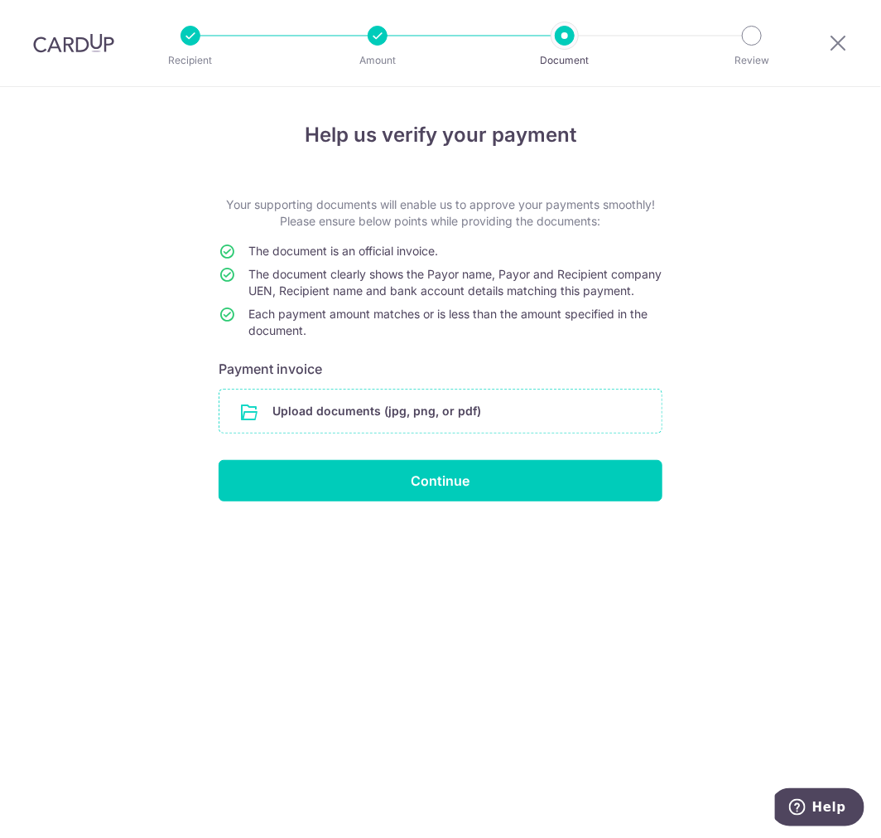
click at [457, 411] on input "file" at bounding box center [441, 410] width 442 height 43
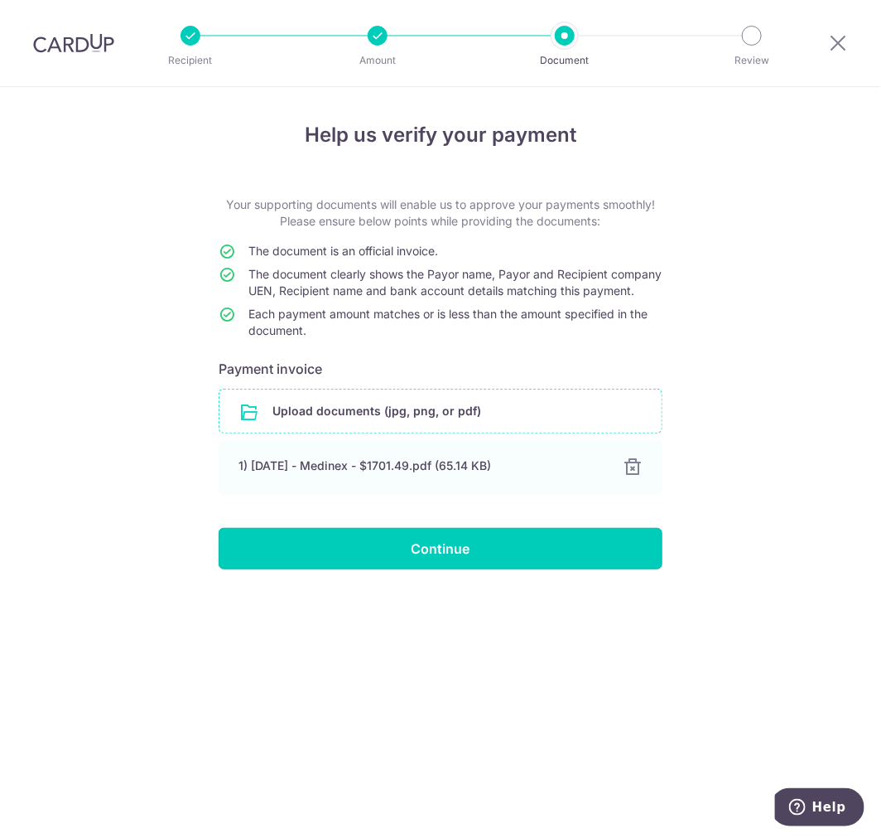
drag, startPoint x: 609, startPoint y: 569, endPoint x: 622, endPoint y: 568, distance: 13.3
click at [609, 569] on input "Continue" at bounding box center [441, 548] width 444 height 41
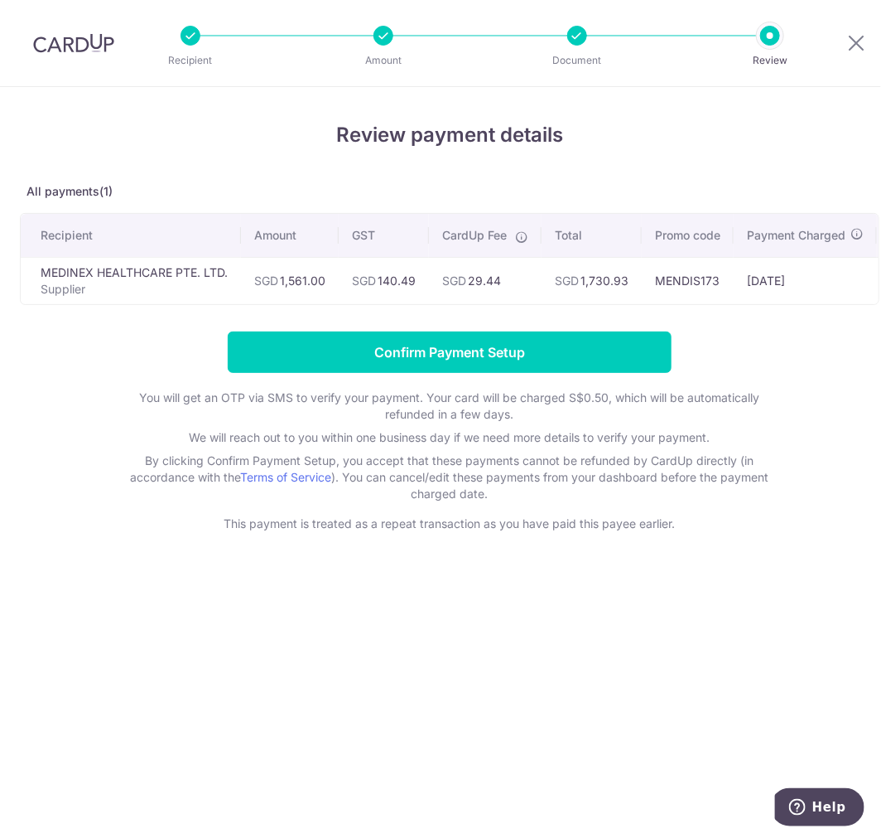
click at [204, 603] on div "Review payment details All payments(1) Recipient Amount GST CardUp Fee Total Pr…" at bounding box center [450, 462] width 900 height 751
drag, startPoint x: 591, startPoint y: 282, endPoint x: 640, endPoint y: 279, distance: 48.9
click at [640, 279] on td "SGD 1,730.93" at bounding box center [592, 280] width 100 height 47
copy td "1,730.93"
click at [323, 133] on h4 "Review payment details" at bounding box center [450, 135] width 860 height 30
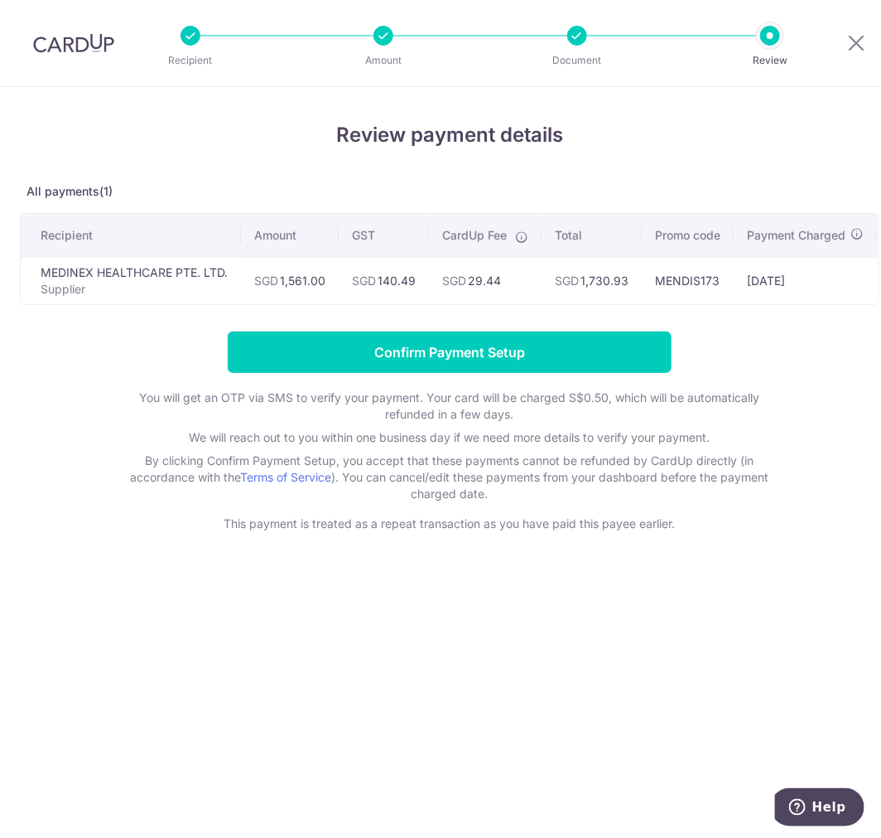
click at [533, 631] on div "Review payment details All payments(1) Recipient Amount GST CardUp Fee Total Pr…" at bounding box center [450, 462] width 900 height 751
click at [755, 168] on div "Review payment details All payments(1) Recipient Amount GST CardUp Fee Total Pr…" at bounding box center [450, 326] width 860 height 412
click at [499, 292] on td "SGD 29.44" at bounding box center [485, 280] width 113 height 47
click at [582, 294] on td "SGD 1,730.93" at bounding box center [592, 280] width 100 height 47
click at [699, 630] on div "Review payment details All payments(1) Recipient Amount GST CardUp Fee Total Pr…" at bounding box center [450, 462] width 900 height 751
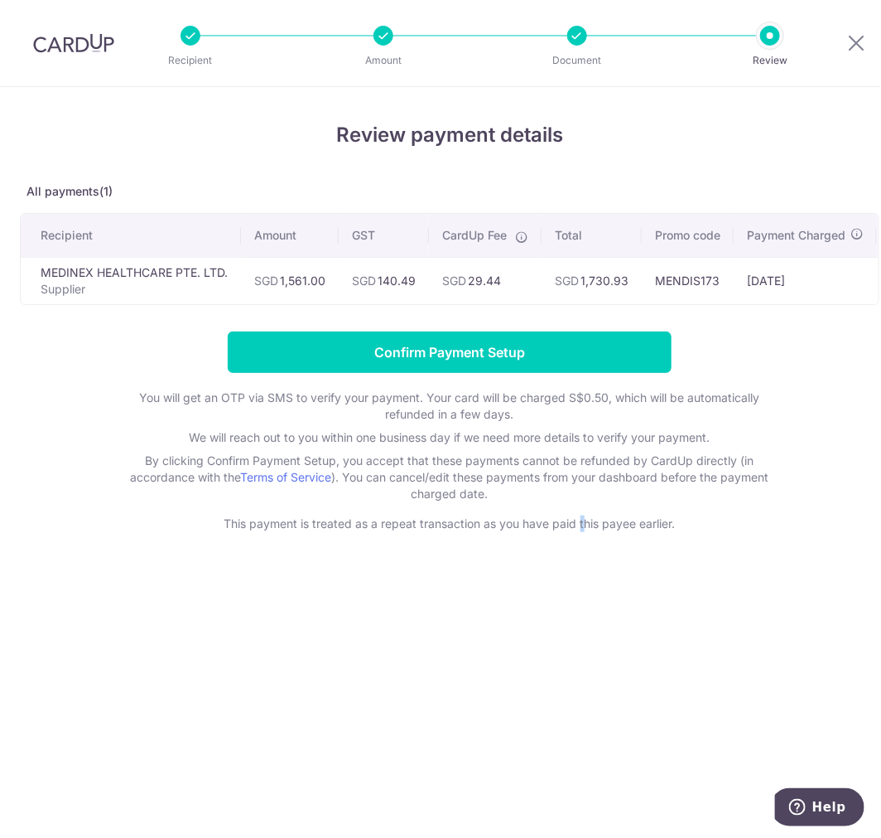
click at [578, 558] on div "Review payment details All payments(1) Recipient Amount GST CardUp Fee Total Pr…" at bounding box center [450, 462] width 900 height 751
click at [254, 123] on h4 "Review payment details" at bounding box center [450, 135] width 860 height 30
click at [191, 36] on div at bounding box center [191, 36] width 20 height 20
click at [81, 36] on img at bounding box center [73, 43] width 81 height 20
drag, startPoint x: 537, startPoint y: 515, endPoint x: 539, endPoint y: 498, distance: 17.6
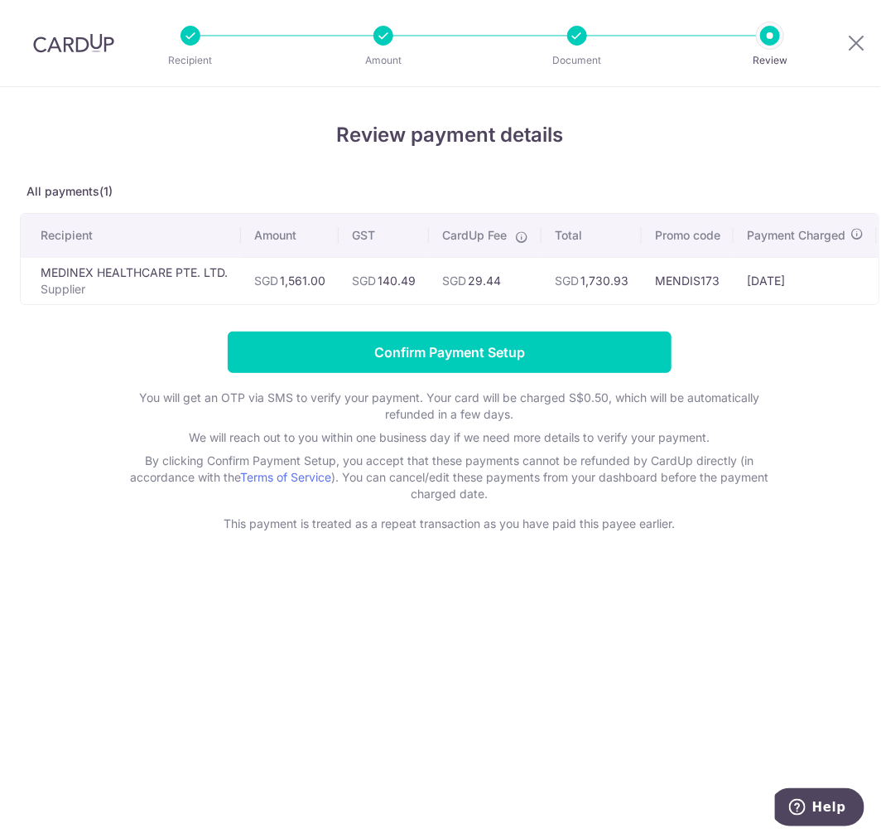
click at [538, 512] on div "You will get an OTP via SMS to verify your payment. Your card will be charged S…" at bounding box center [449, 460] width 663 height 142
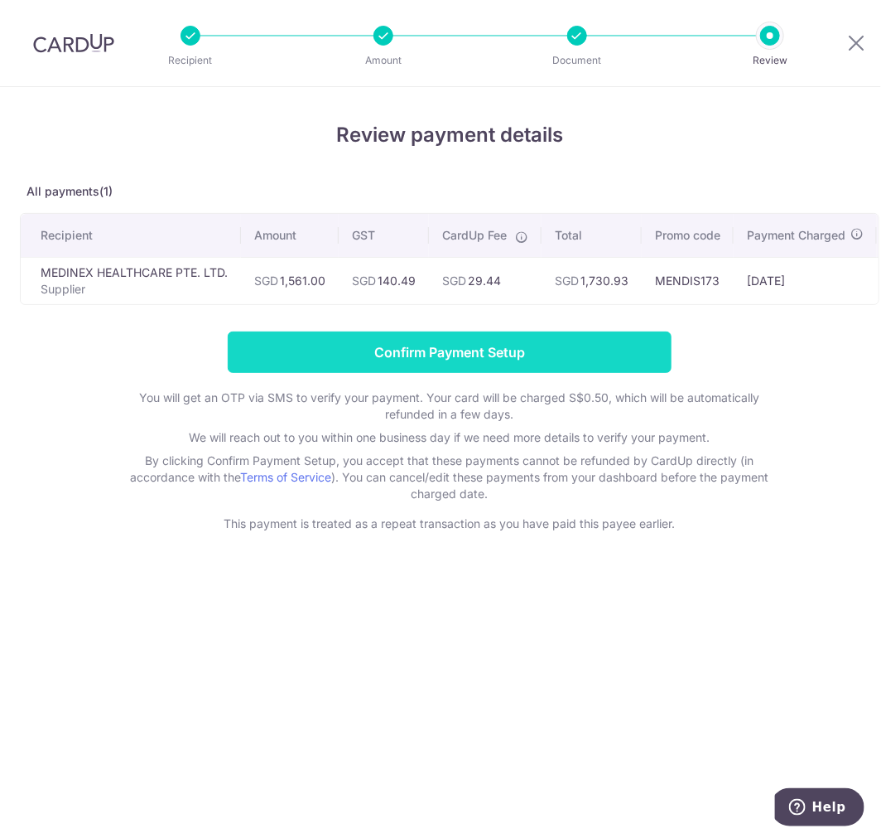
click at [490, 363] on input "Confirm Payment Setup" at bounding box center [450, 351] width 444 height 41
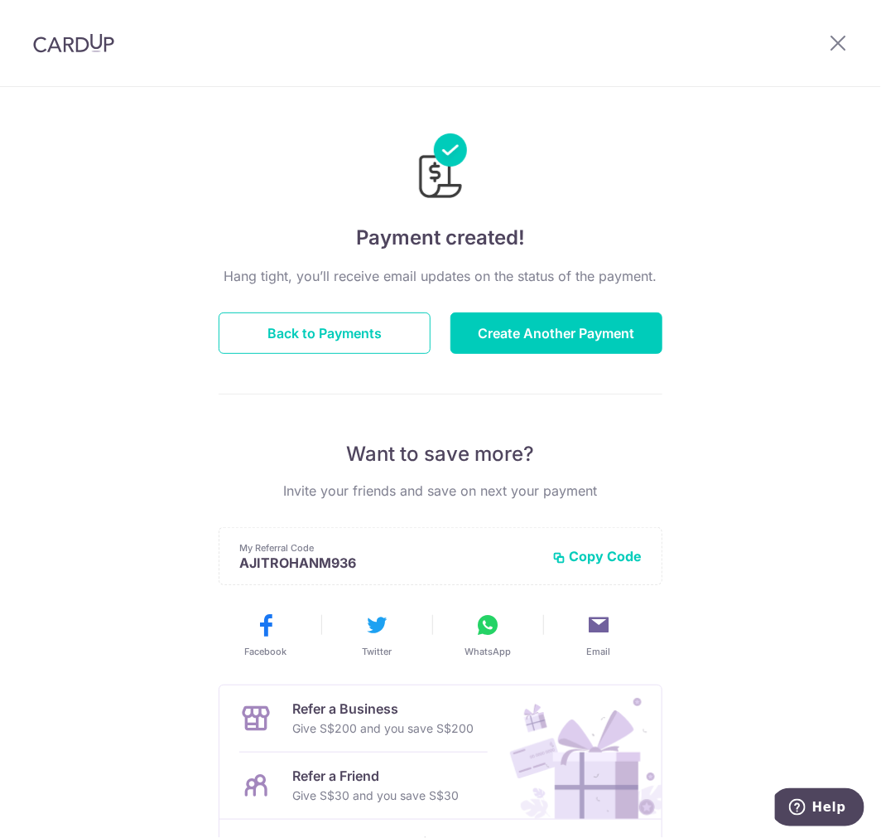
click at [881, 837] on html "× Invite your friends via email To Send Invitations Sample From CardUp Subject …" at bounding box center [440, 419] width 881 height 838
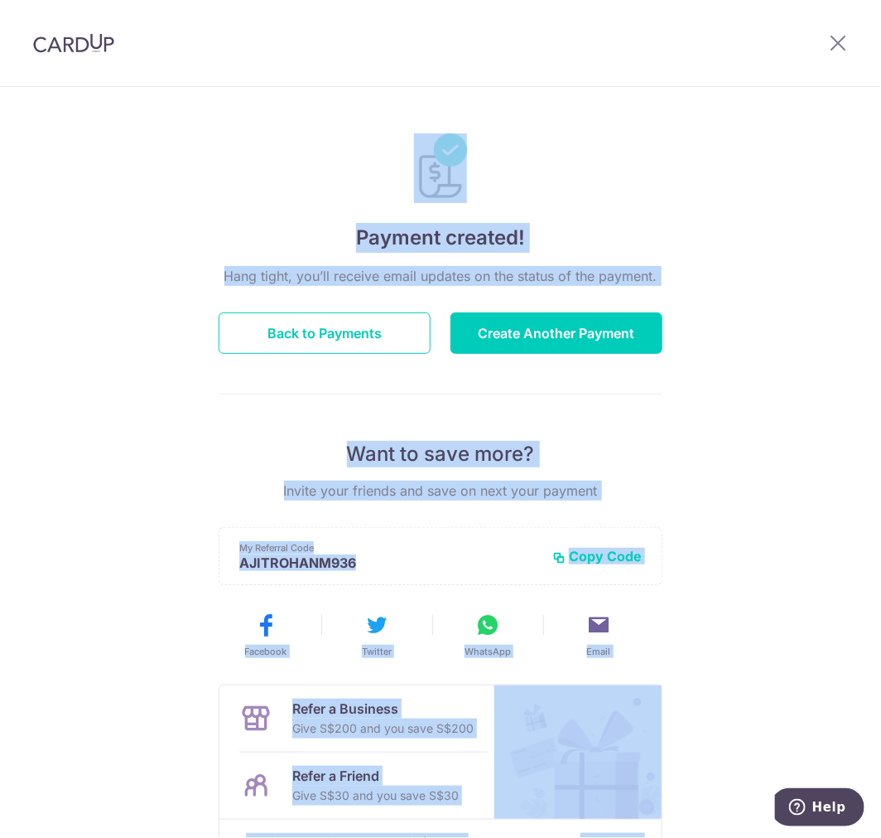
click at [830, 300] on div "Payment created! Hang tight, you’ll receive email updates on the status of the …" at bounding box center [440, 529] width 881 height 885
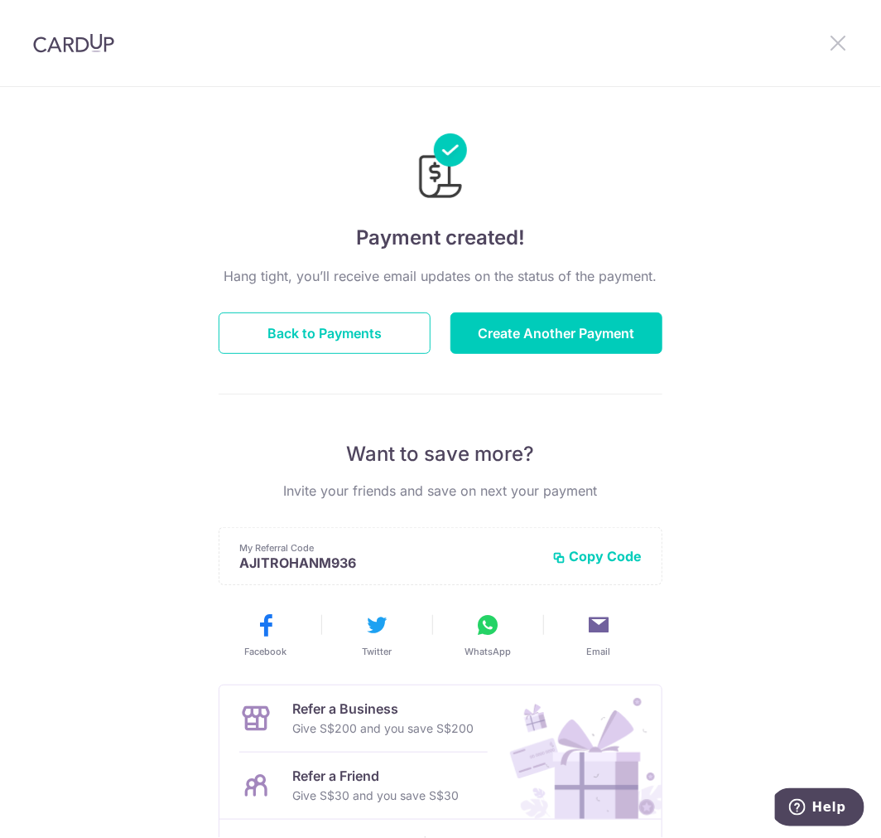
click at [847, 48] on icon at bounding box center [838, 42] width 20 height 21
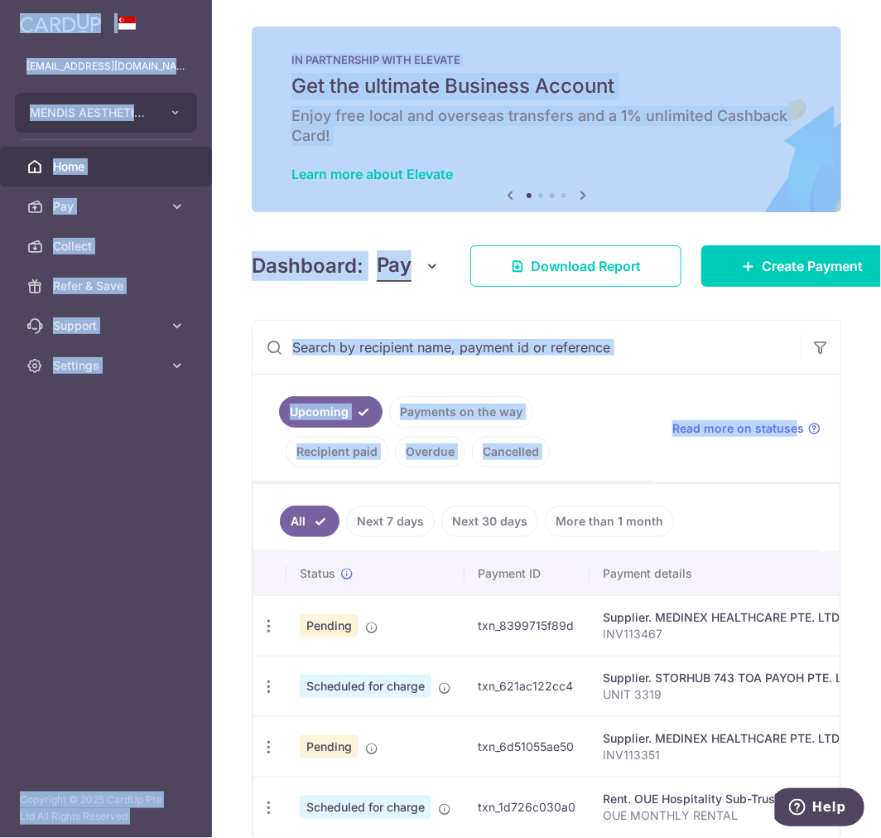
click at [146, 519] on aside "[EMAIL_ADDRESS][DOMAIN_NAME] MENDIS AESTHETICS PTE. LTD. Add new company MENDIS…" at bounding box center [106, 419] width 212 height 838
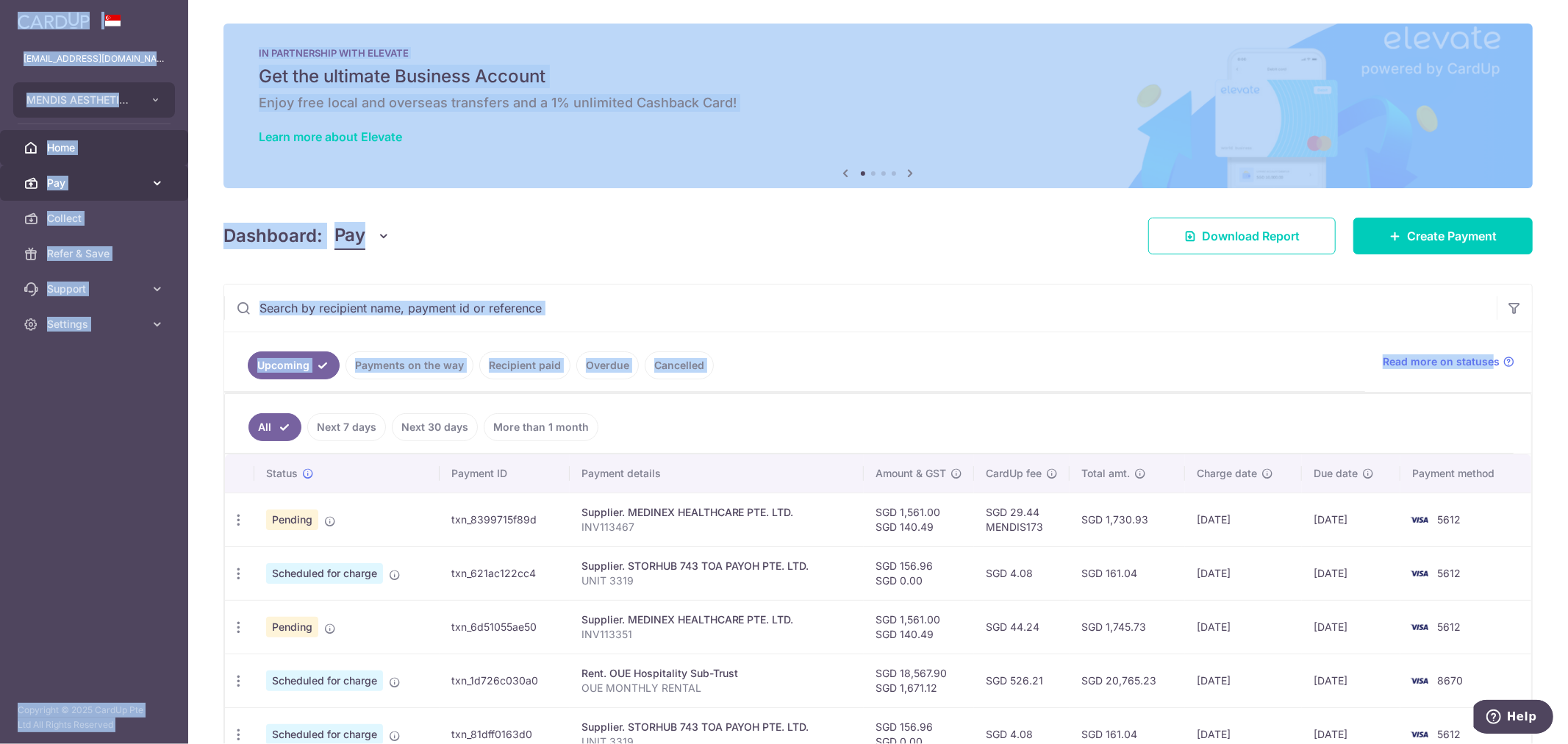
drag, startPoint x: 109, startPoint y: 181, endPoint x: 190, endPoint y: 191, distance: 81.6
click at [110, 181] on span "Pay" at bounding box center [95, 183] width 97 height 15
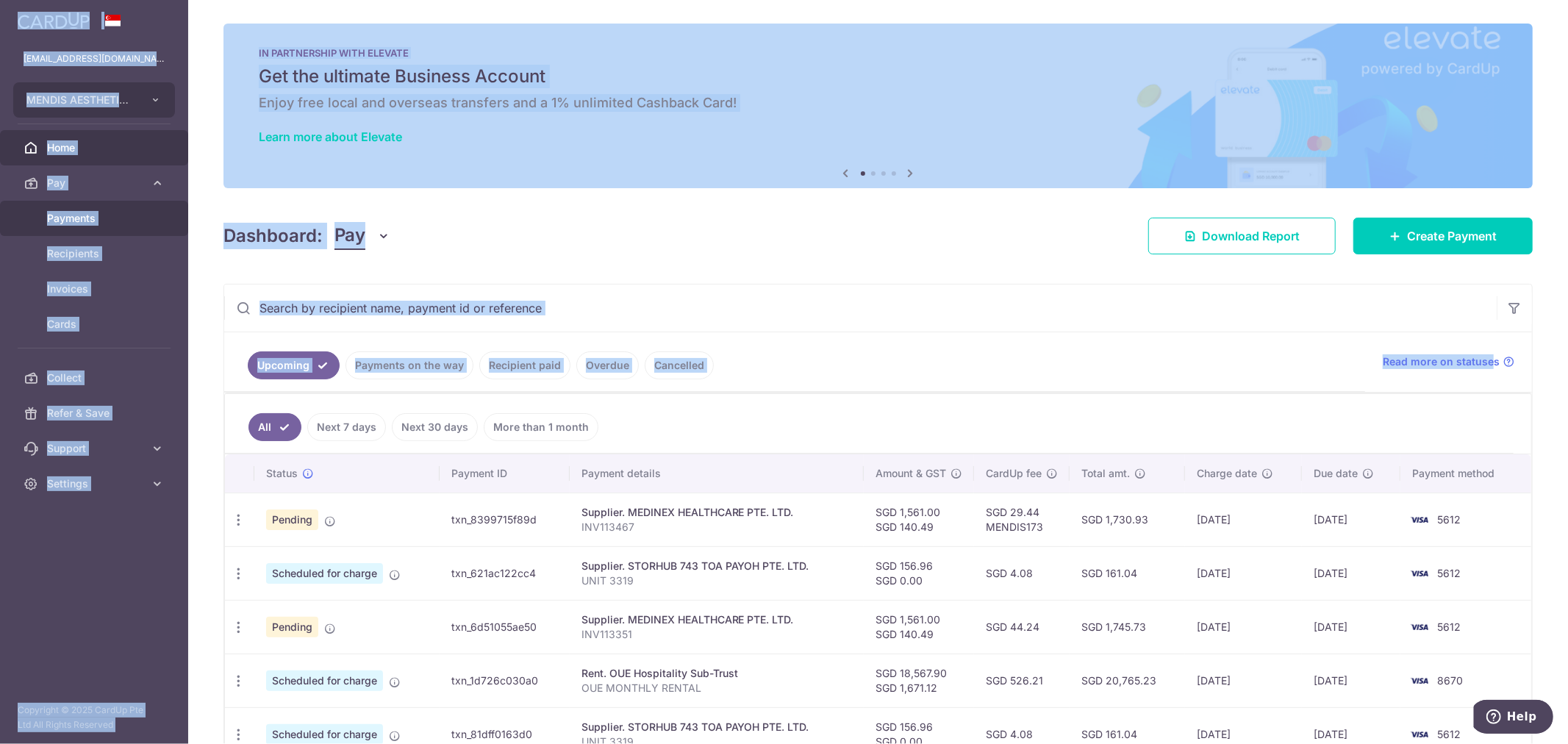
click at [83, 215] on span "Payments" at bounding box center [95, 218] width 97 height 15
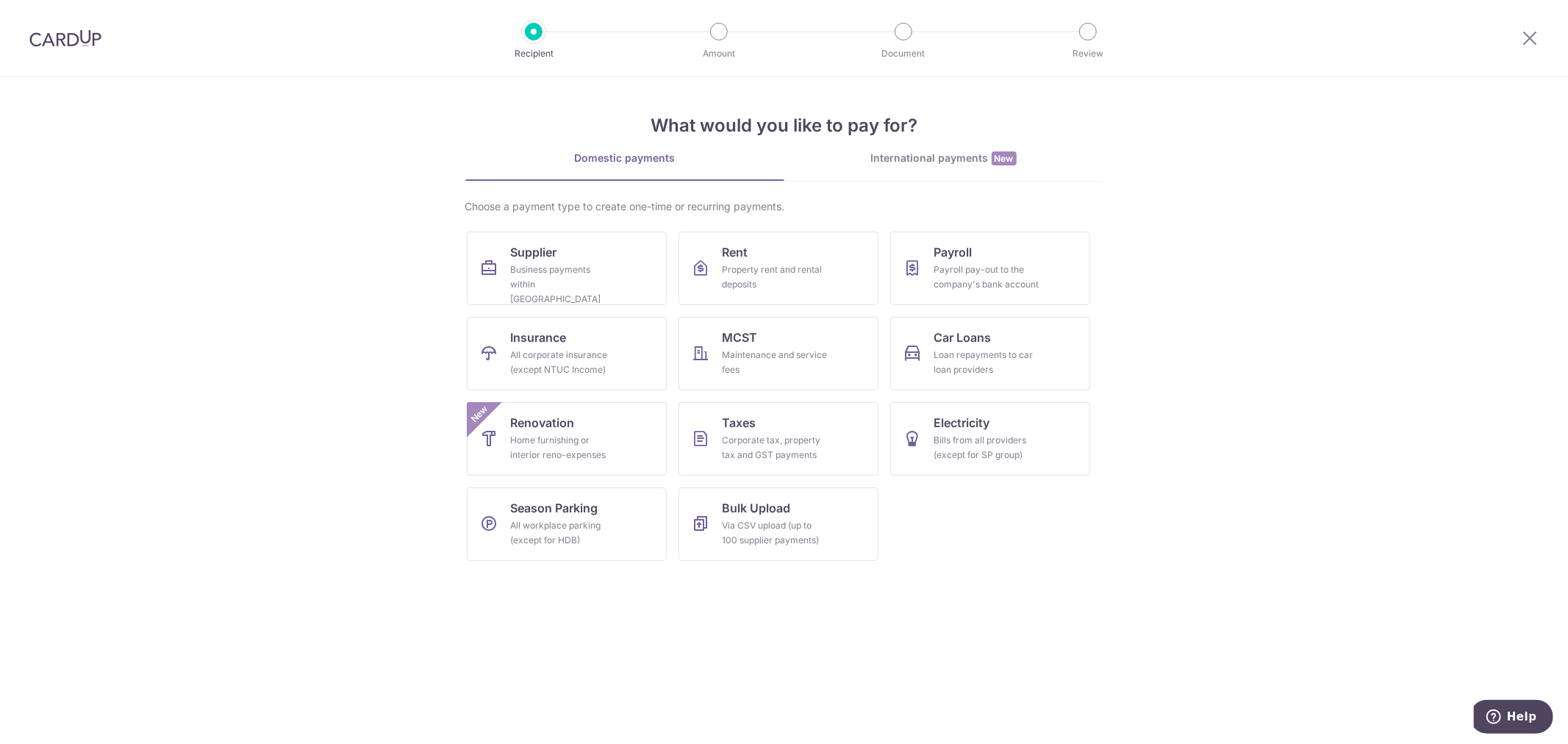
click at [87, 32] on img at bounding box center [65, 38] width 72 height 18
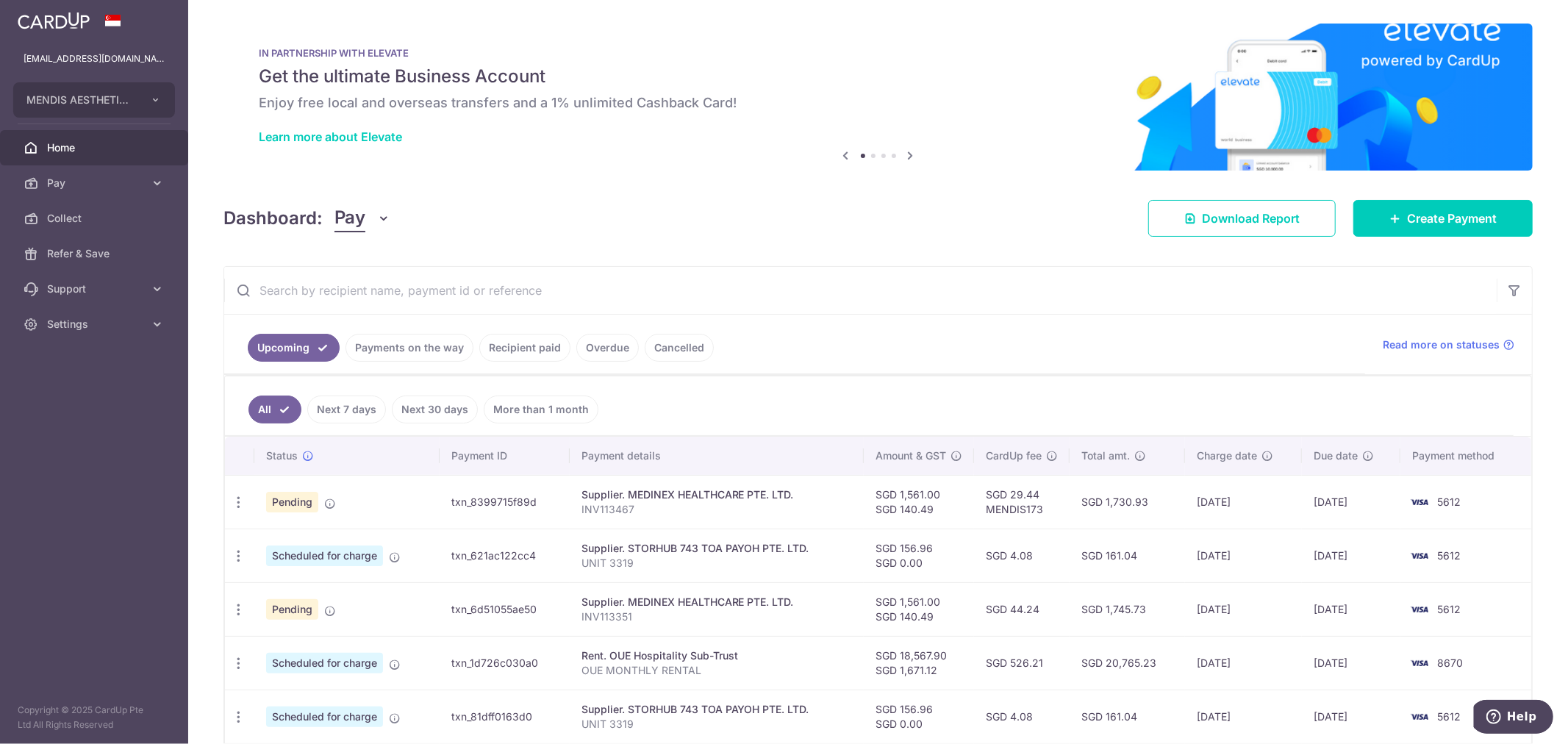
click at [442, 340] on link "Payments on the way" at bounding box center [409, 347] width 128 height 28
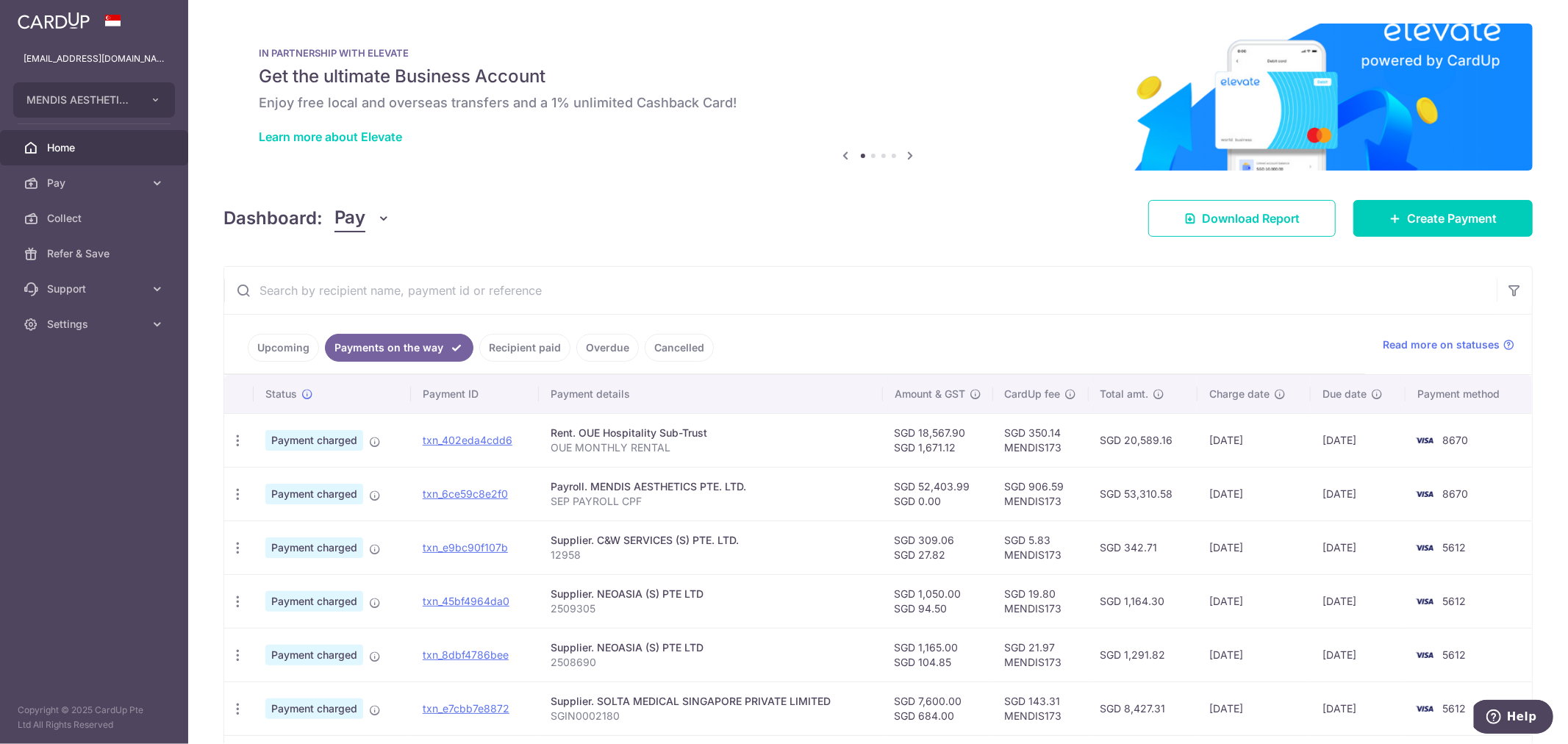
scroll to position [313, 0]
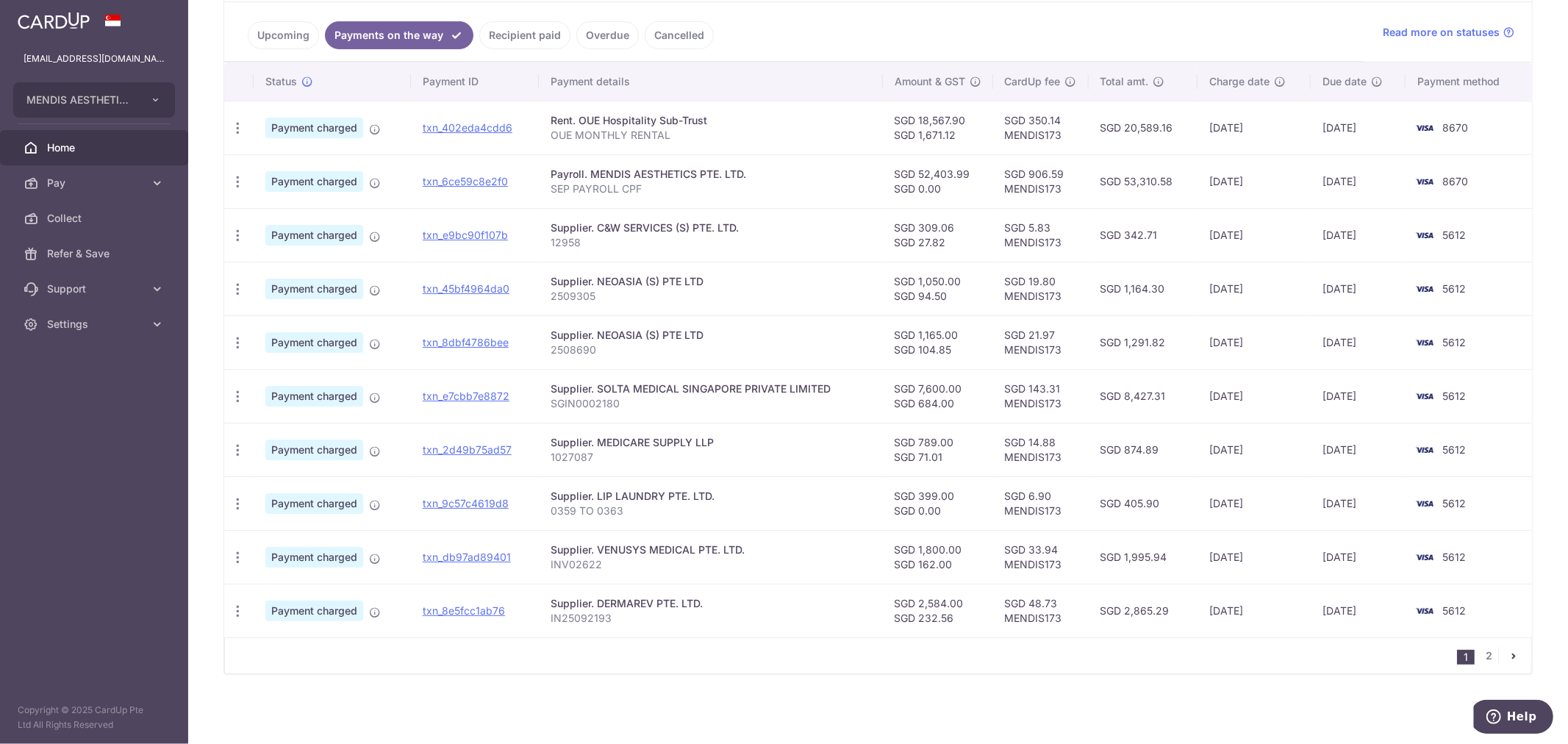
click at [97, 503] on aside "[EMAIL_ADDRESS][DOMAIN_NAME] MENDIS AESTHETICS PTE. LTD. Add new company MENDIS…" at bounding box center [94, 372] width 188 height 744
